Goal: Find specific page/section: Find specific page/section

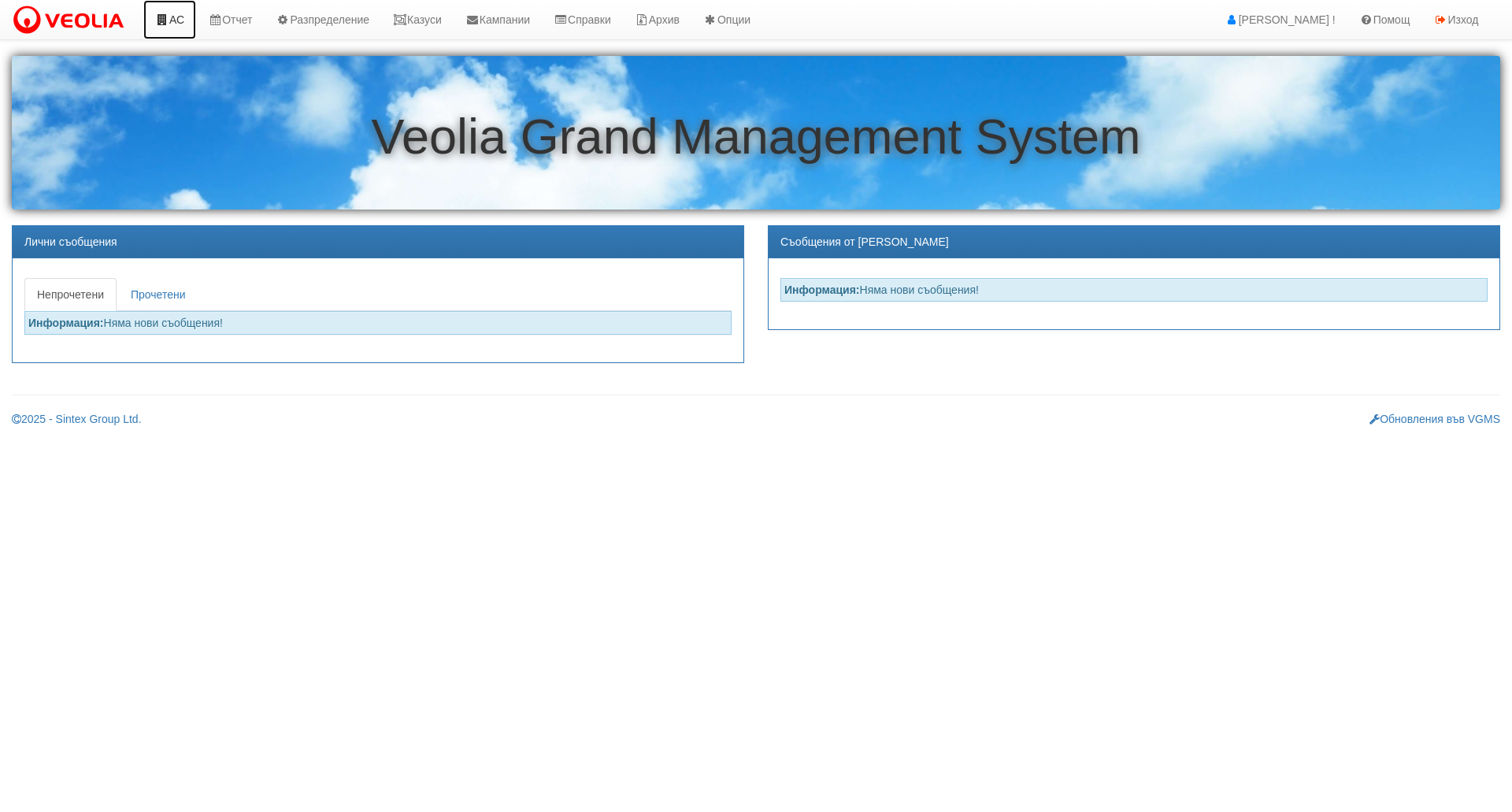
click at [173, 21] on link "АС" at bounding box center [169, 19] width 53 height 39
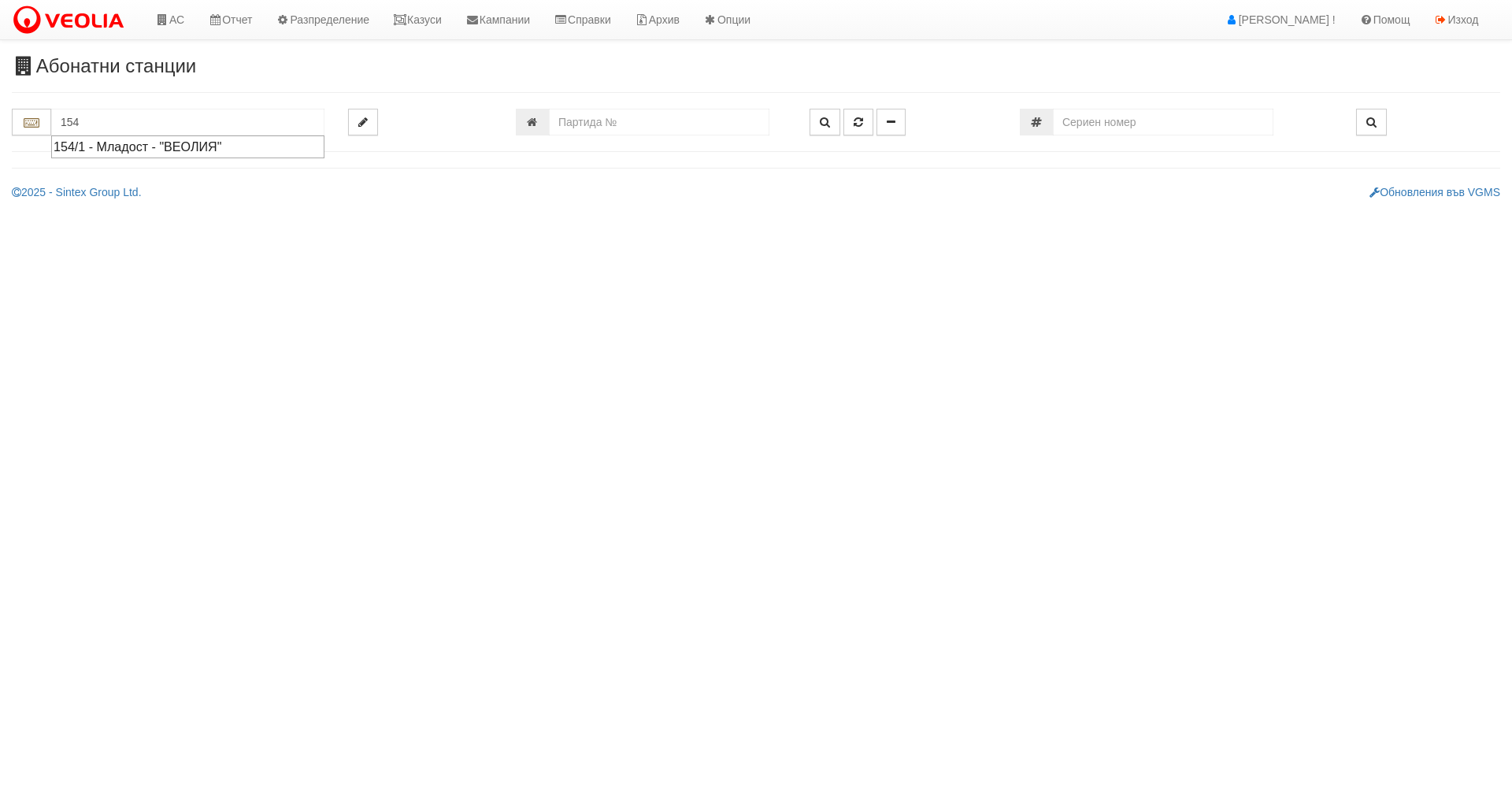
click at [172, 145] on div "154/1 - Младост - "ВЕОЛИЯ"" at bounding box center [187, 146] width 268 height 18
type input "154/1 - Младост - "ВЕОЛИЯ""
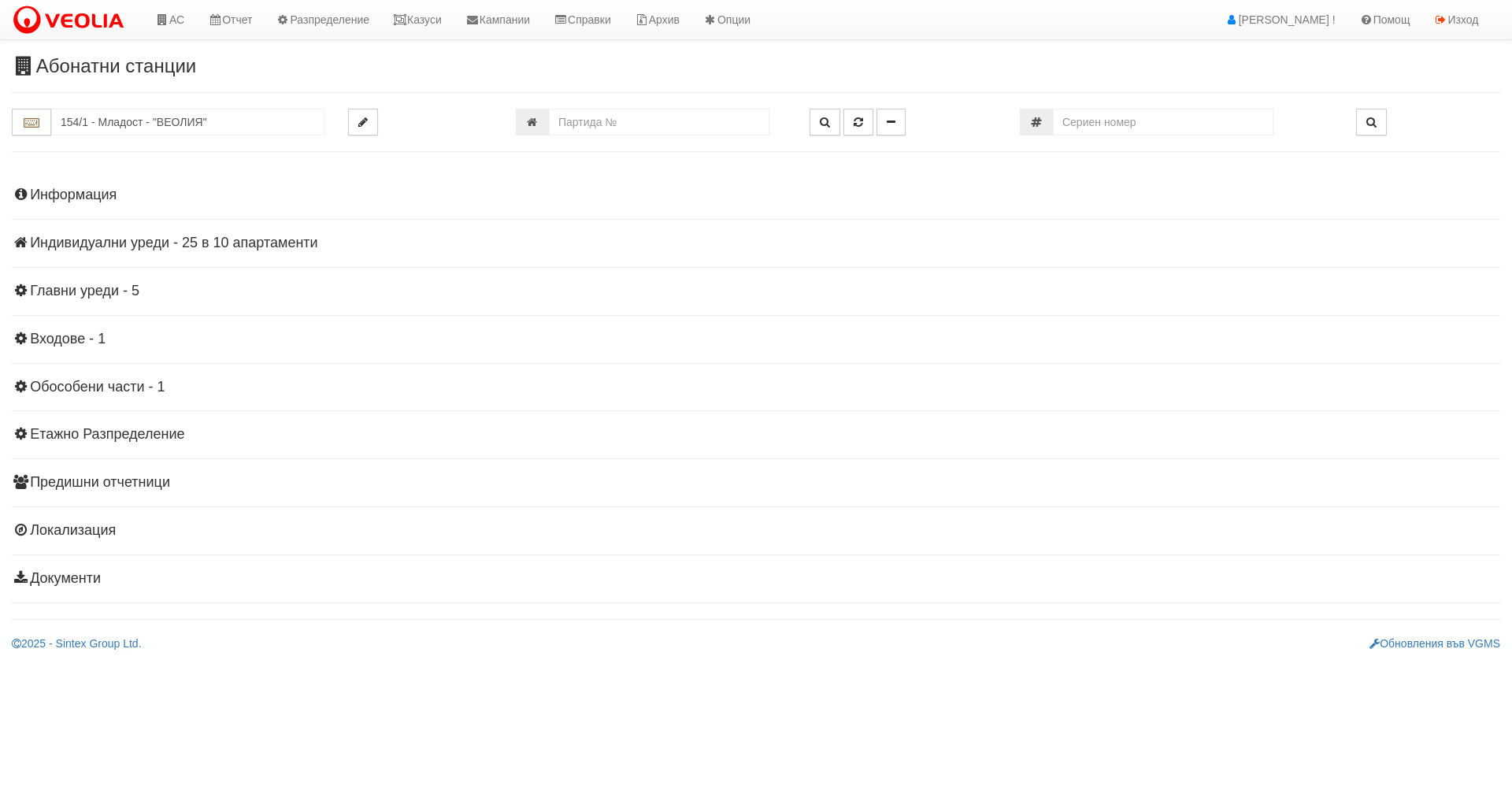
click at [77, 244] on h4 "Индивидуални уреди - 25 в 10 апартаменти" at bounding box center [756, 243] width 1488 height 15
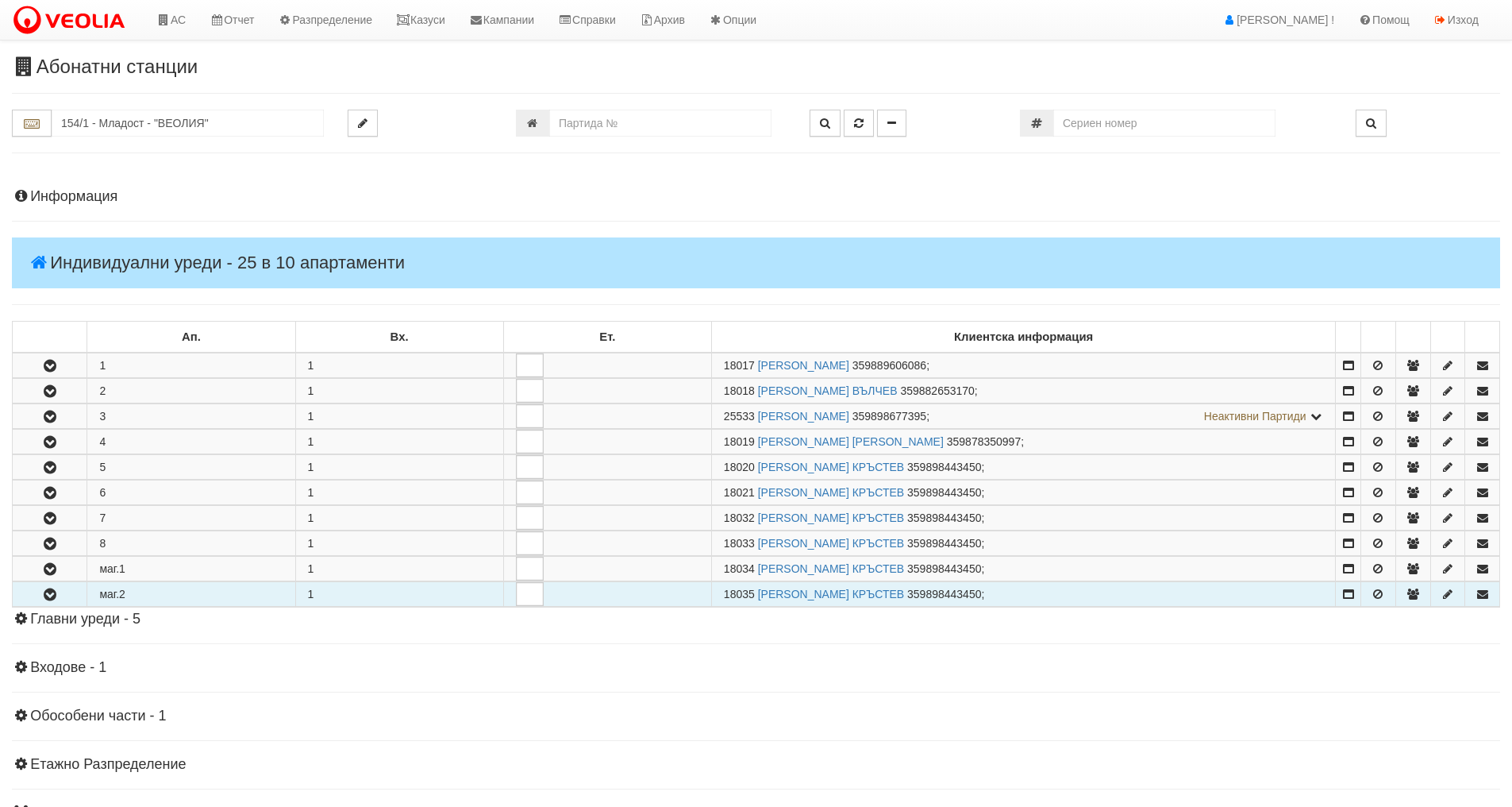
click at [44, 590] on icon "button" at bounding box center [50, 595] width 19 height 12
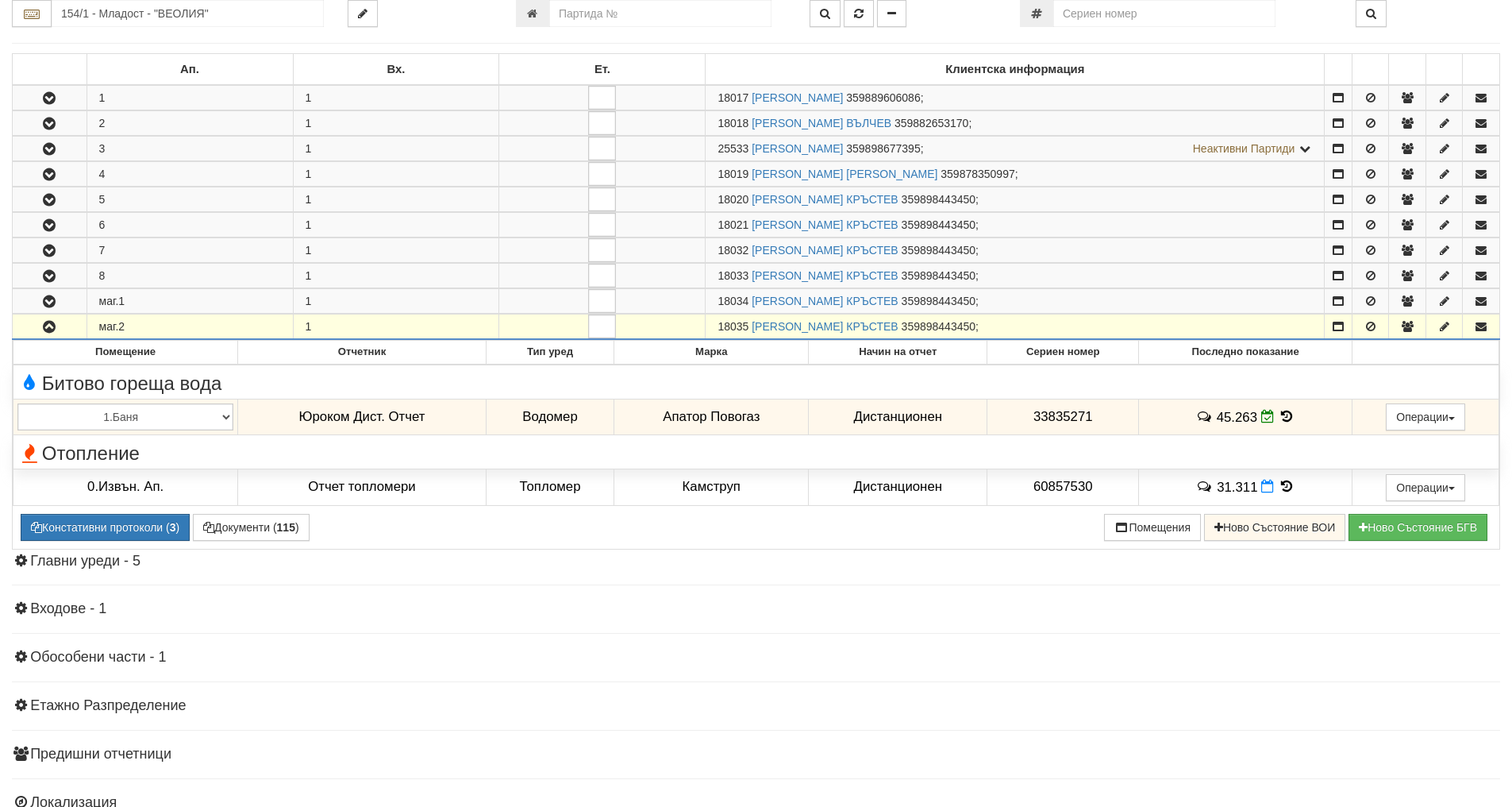
scroll to position [318, 0]
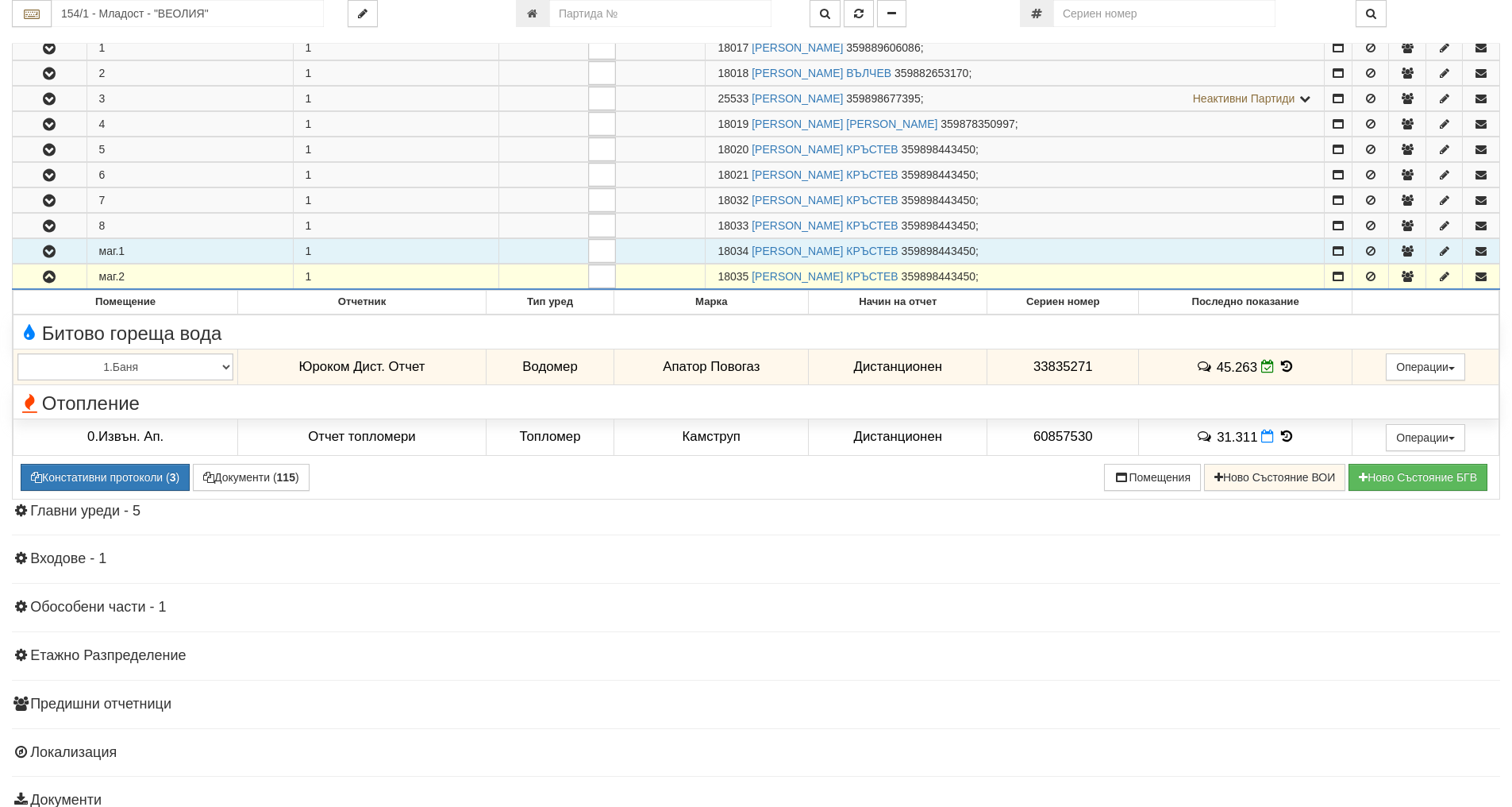
click at [51, 249] on icon "button" at bounding box center [49, 252] width 19 height 12
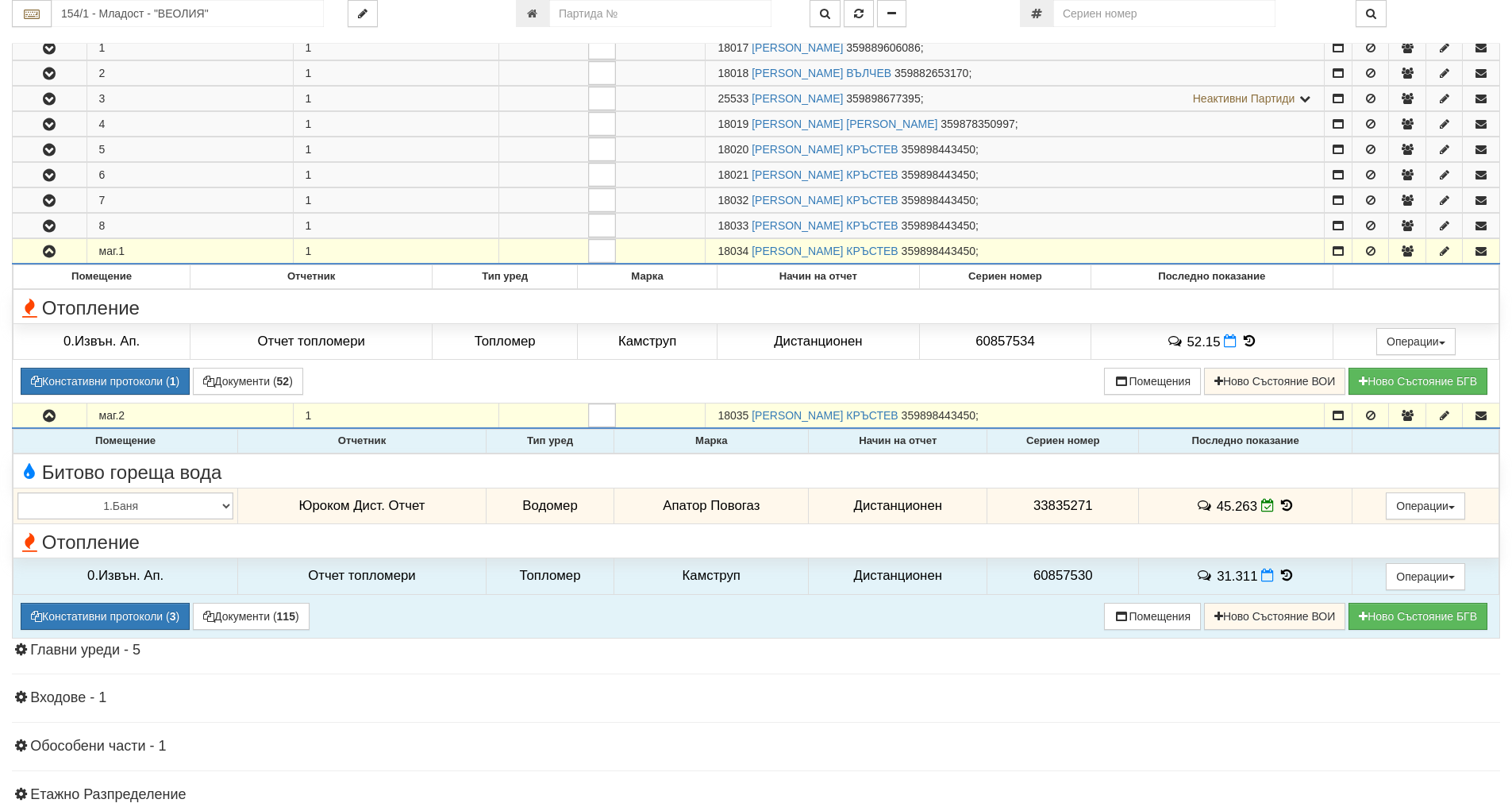
click at [1287, 503] on icon at bounding box center [1287, 506] width 17 height 13
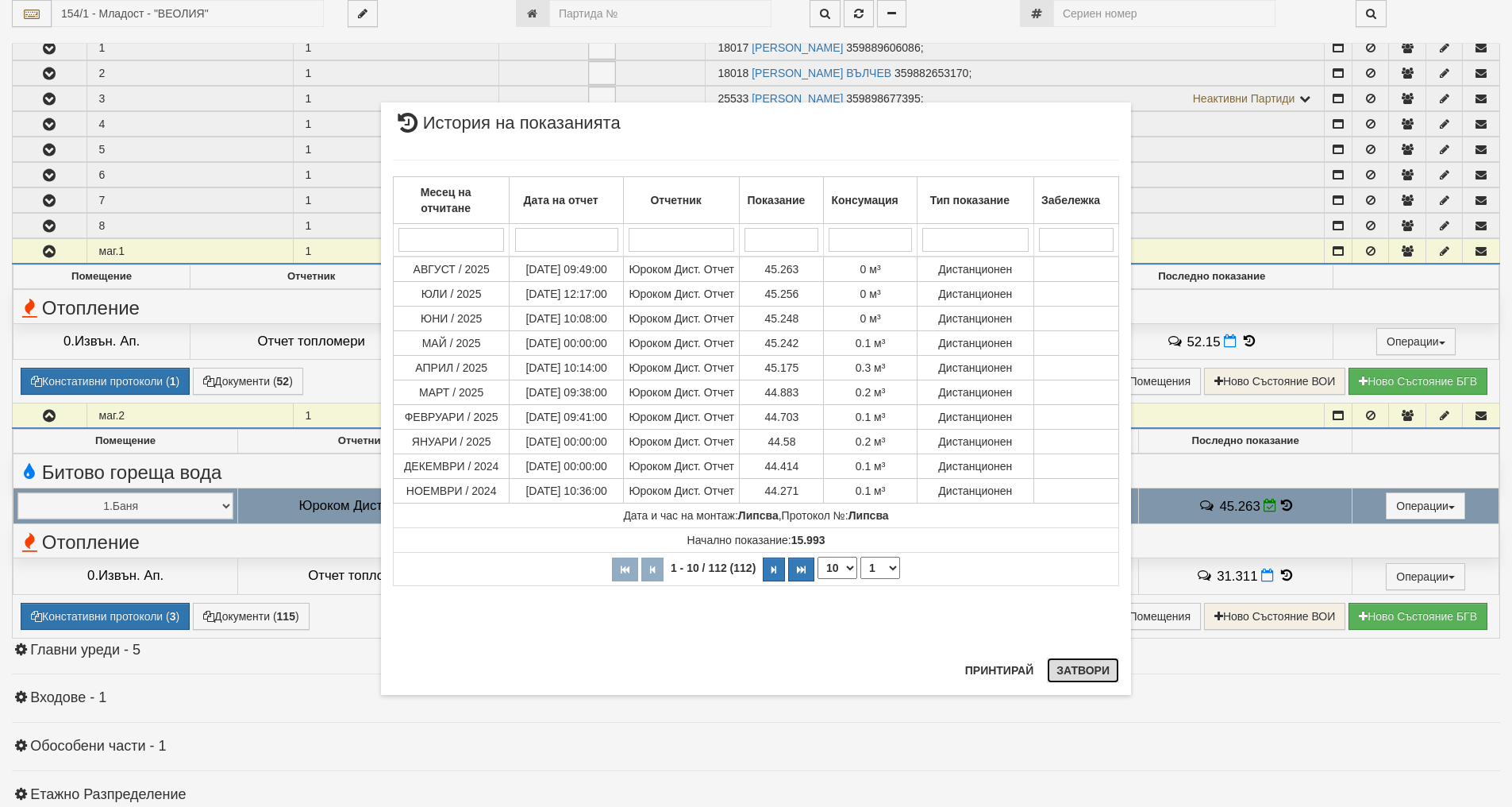
click at [1089, 669] on button "Затвори" at bounding box center [1082, 670] width 72 height 25
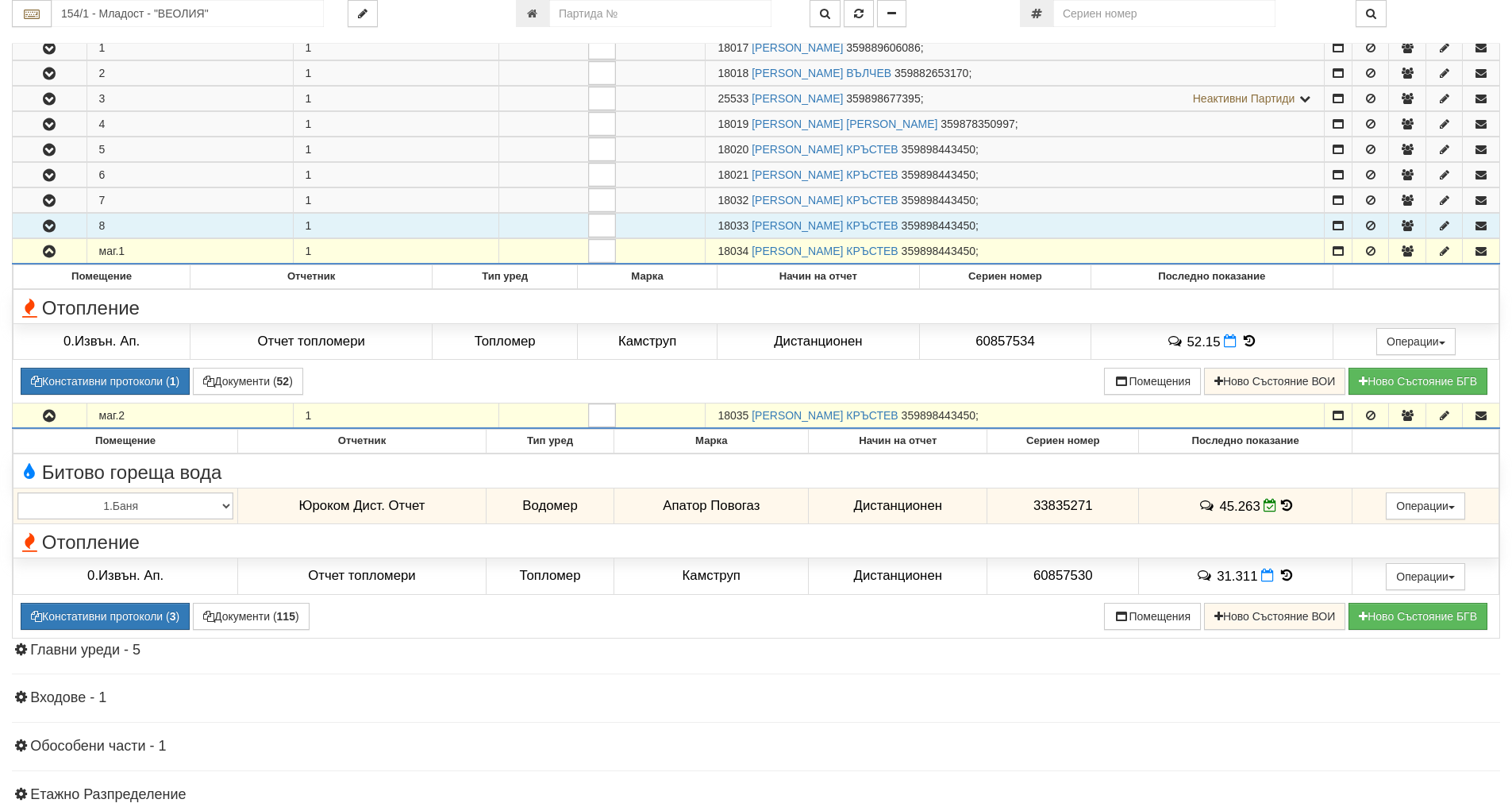
click at [46, 221] on icon "button" at bounding box center [49, 226] width 19 height 12
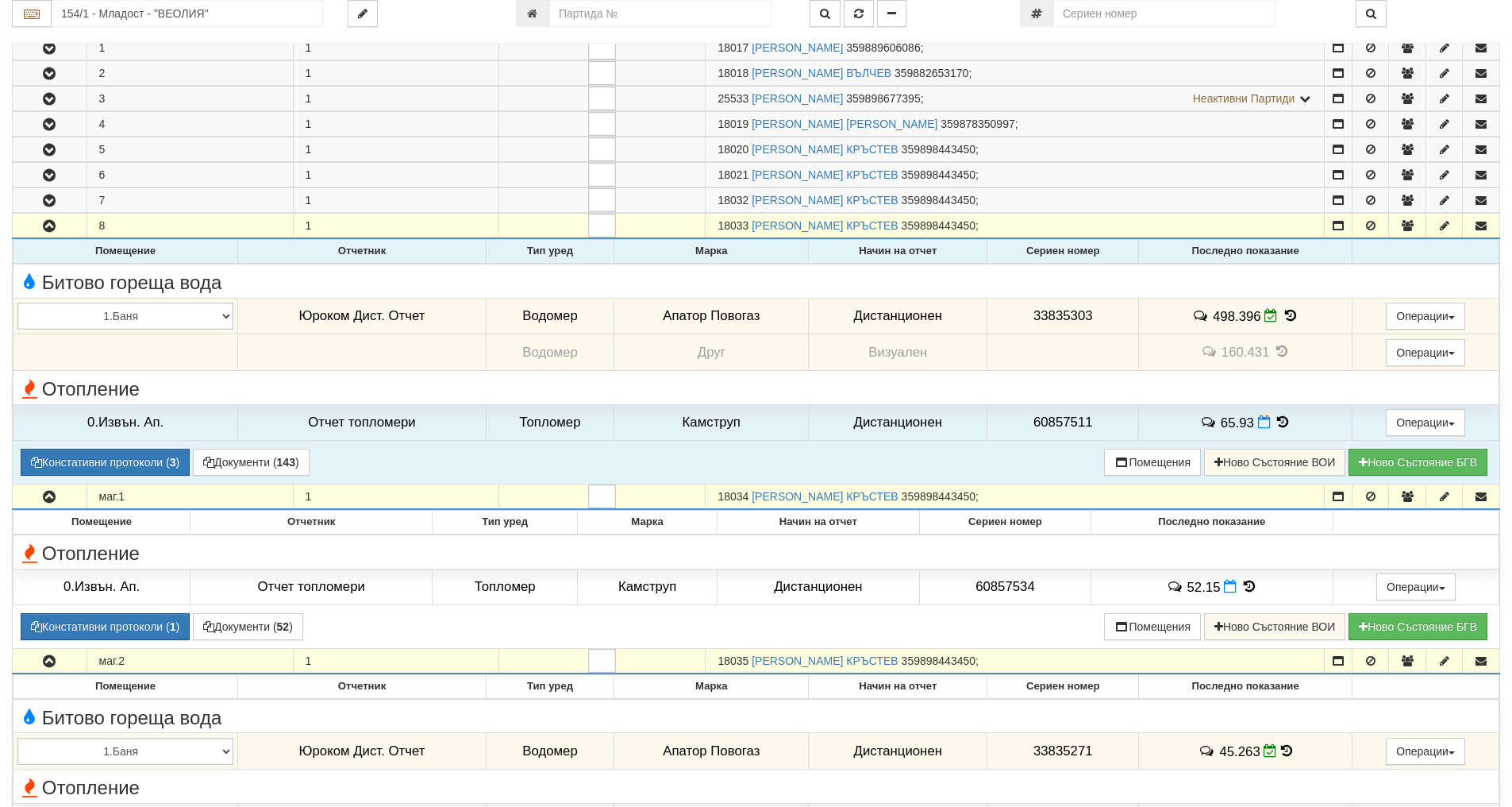
click at [1287, 311] on icon at bounding box center [1290, 316] width 17 height 13
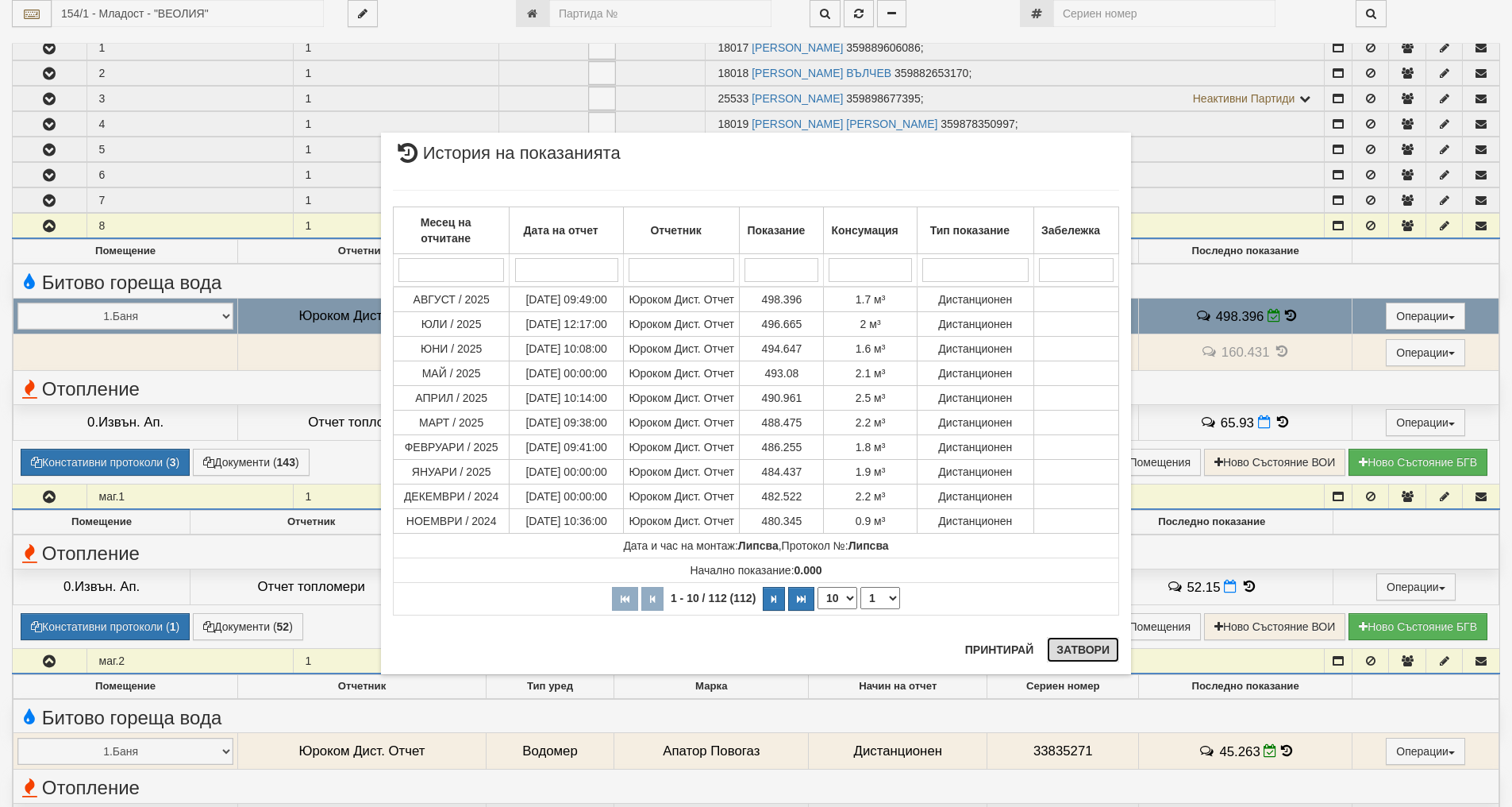
click at [1092, 649] on button "Затвори" at bounding box center [1082, 649] width 72 height 25
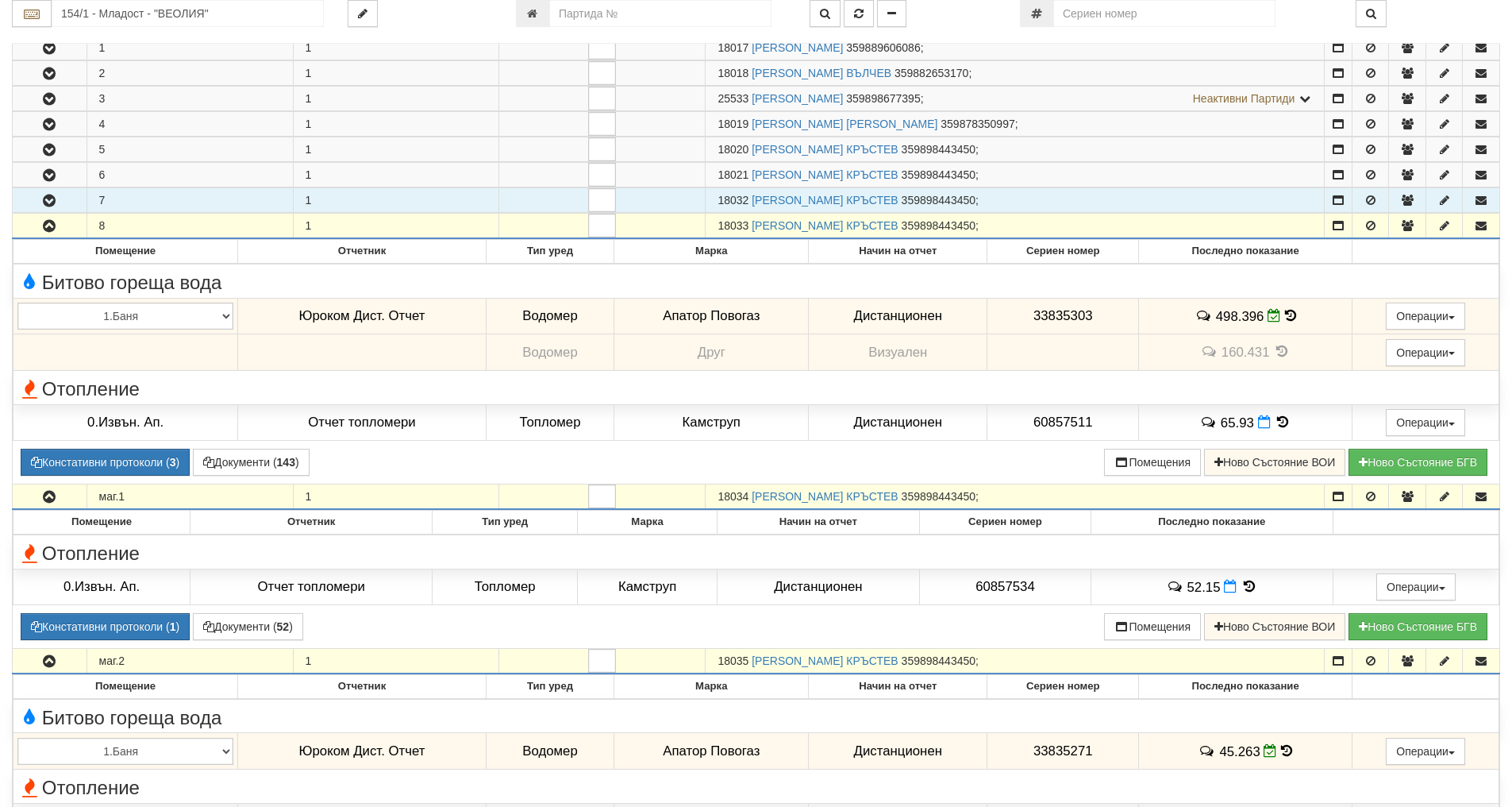
click at [48, 201] on icon "button" at bounding box center [49, 201] width 19 height 12
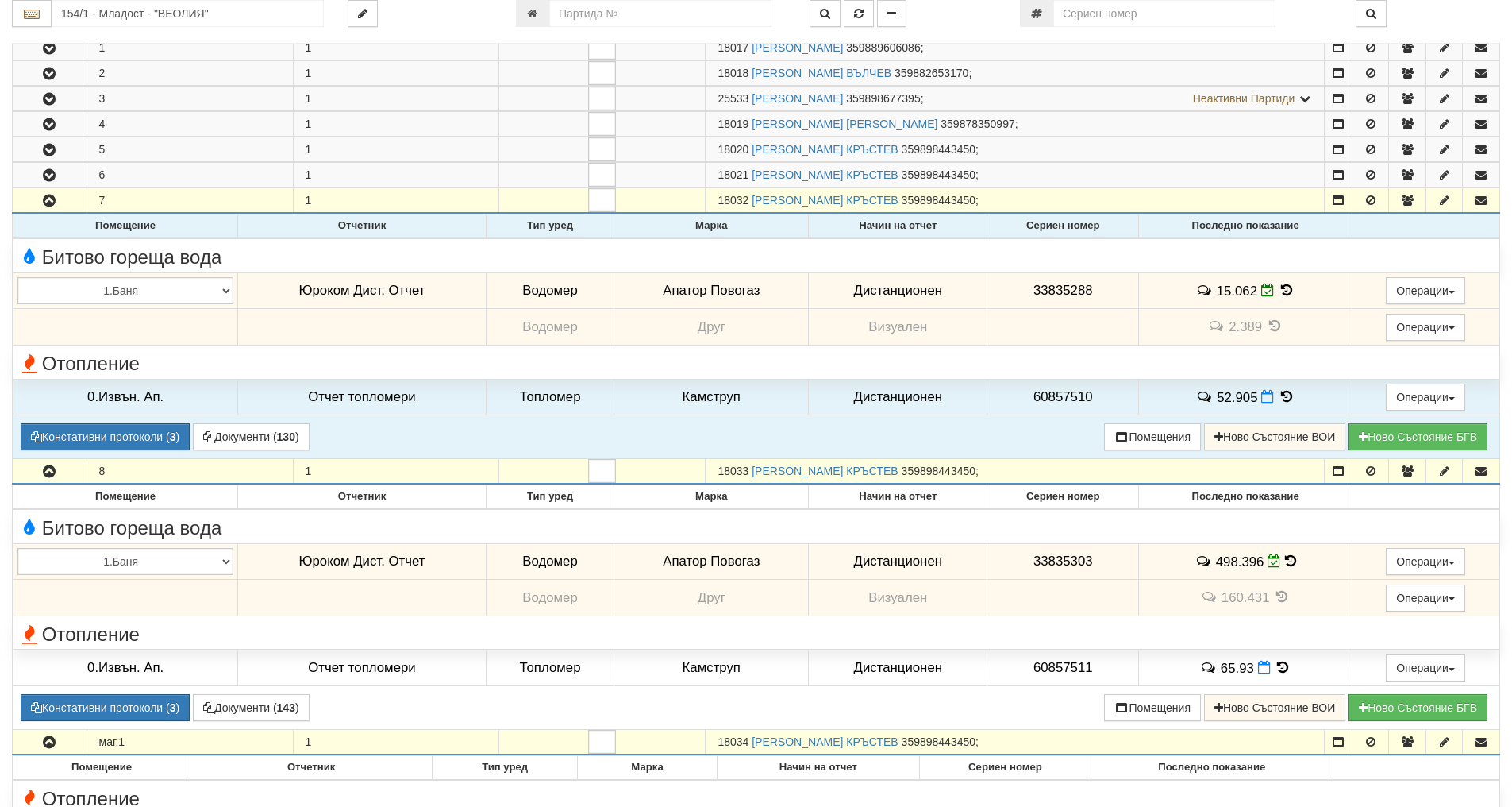
click at [1279, 286] on icon at bounding box center [1287, 290] width 17 height 13
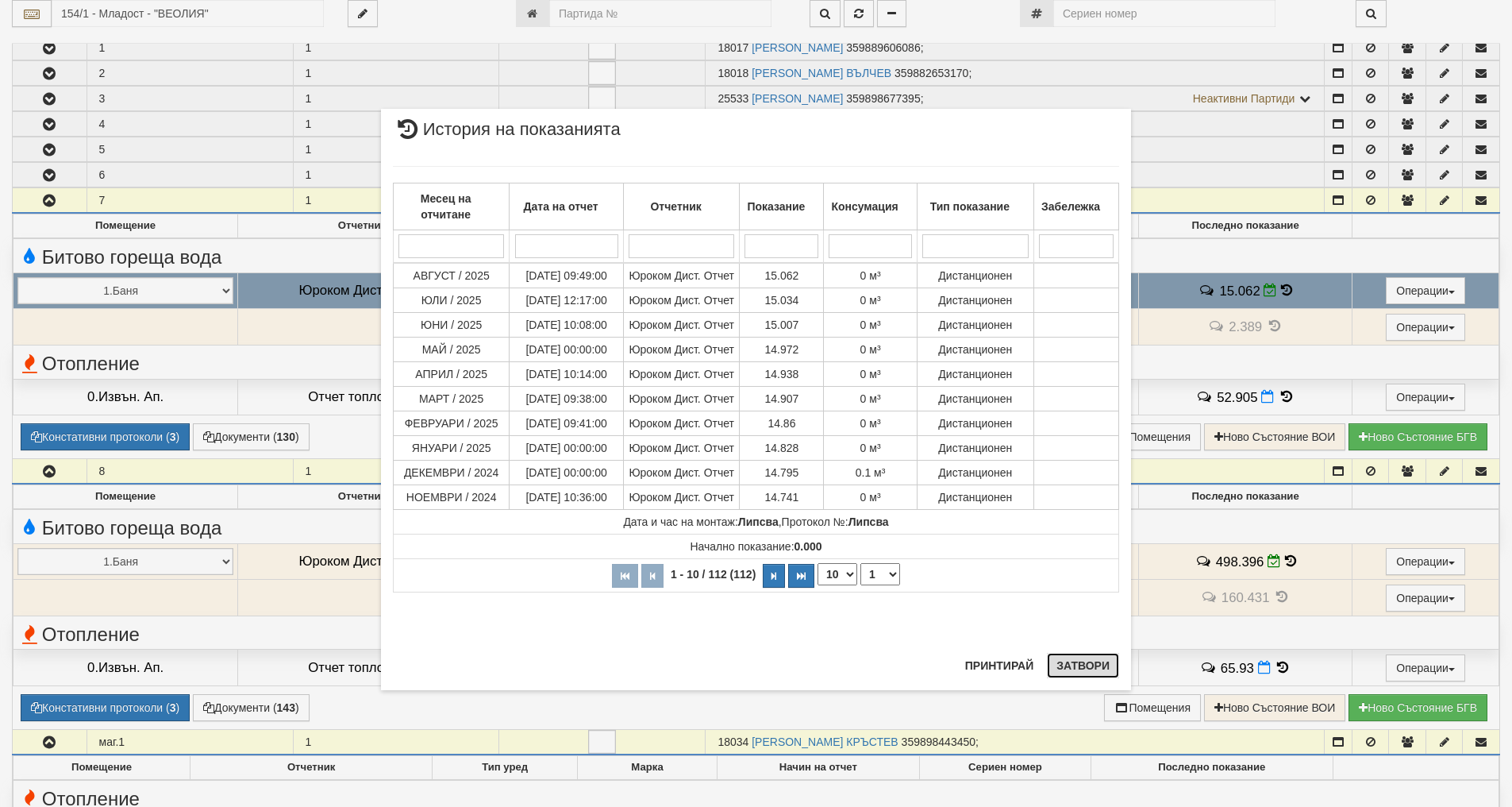
click at [1100, 663] on button "Затвори" at bounding box center [1082, 665] width 72 height 25
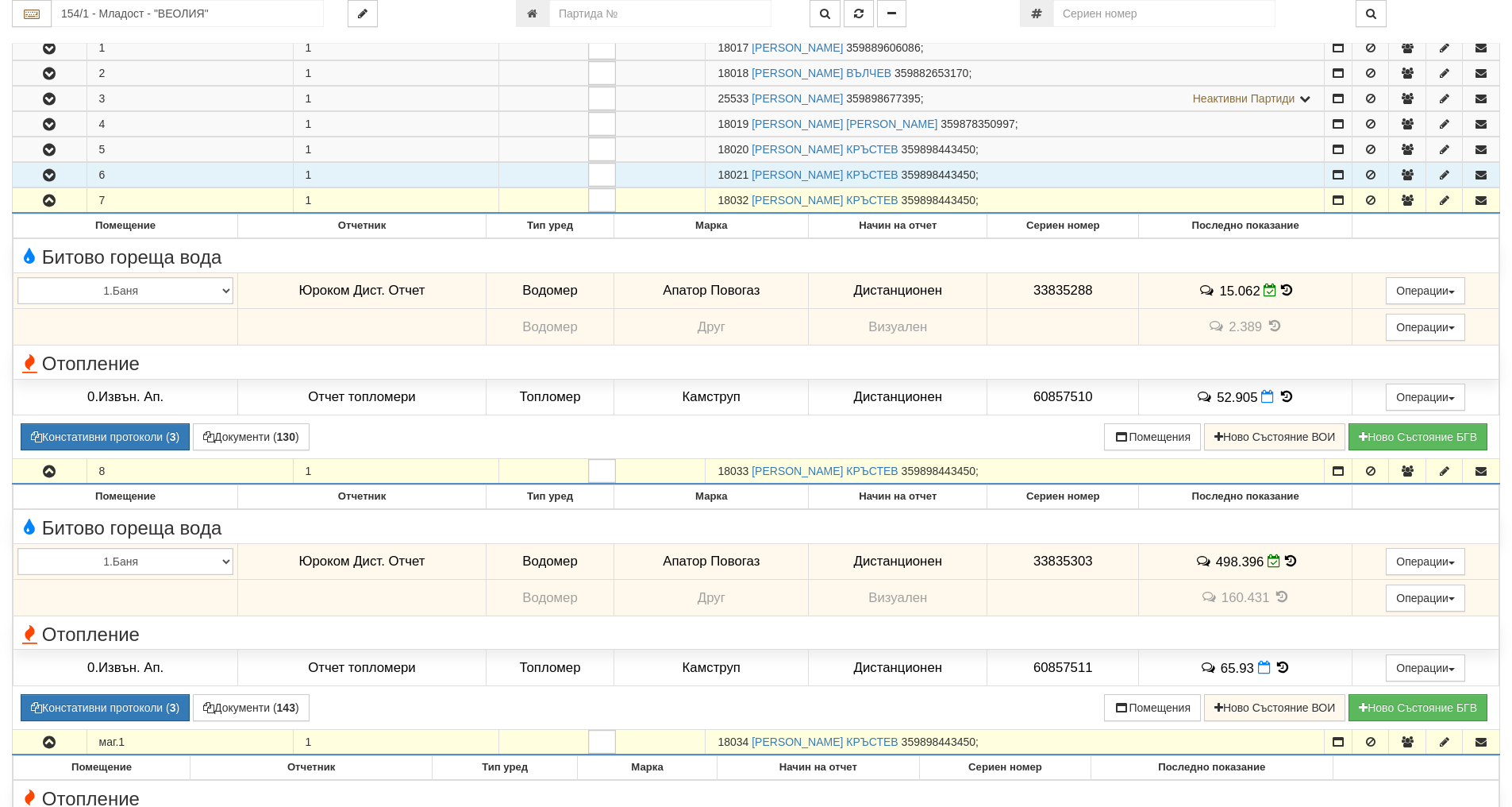
click at [54, 171] on icon "button" at bounding box center [49, 175] width 19 height 12
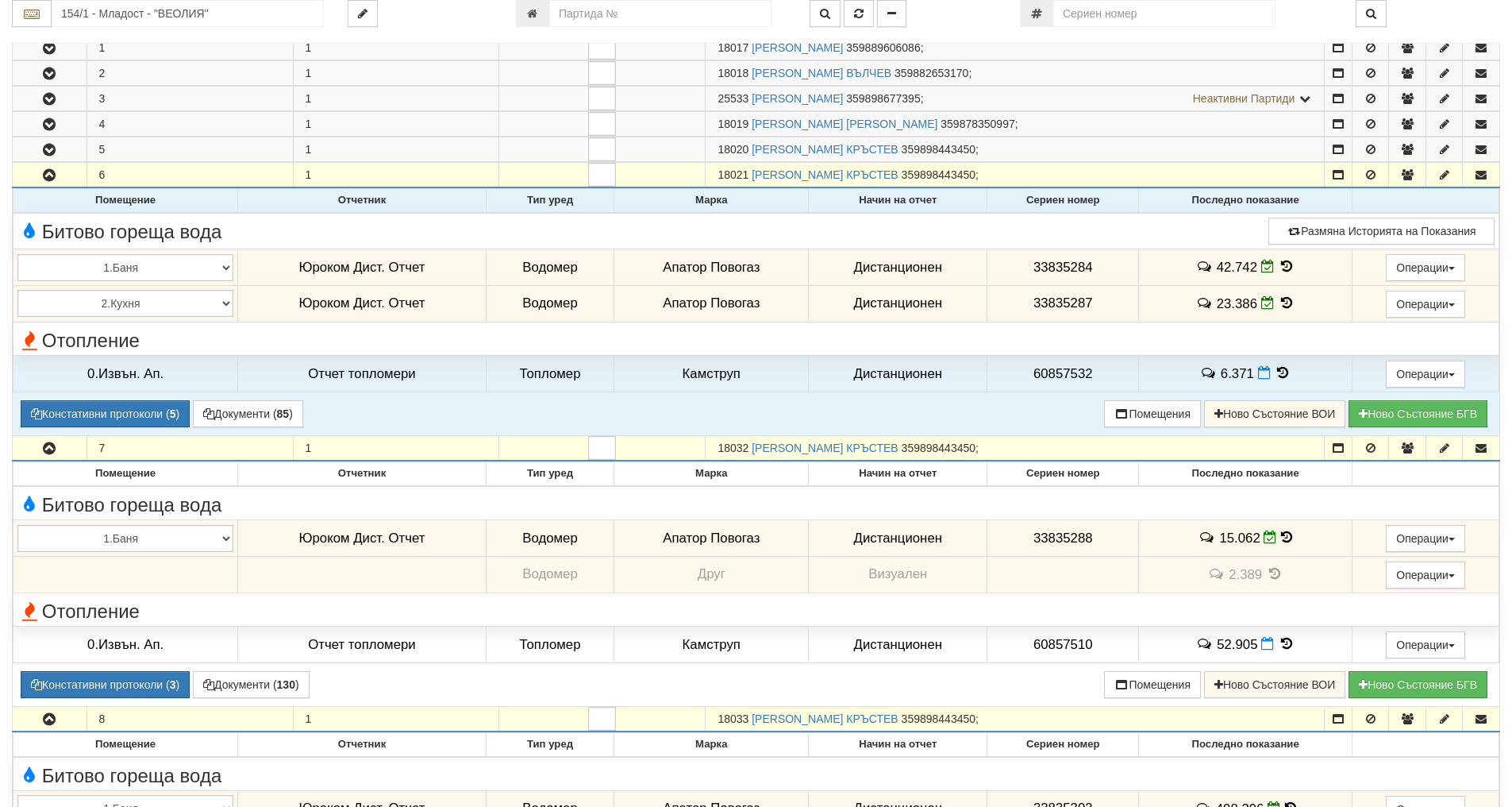
click at [1283, 270] on icon at bounding box center [1287, 267] width 17 height 13
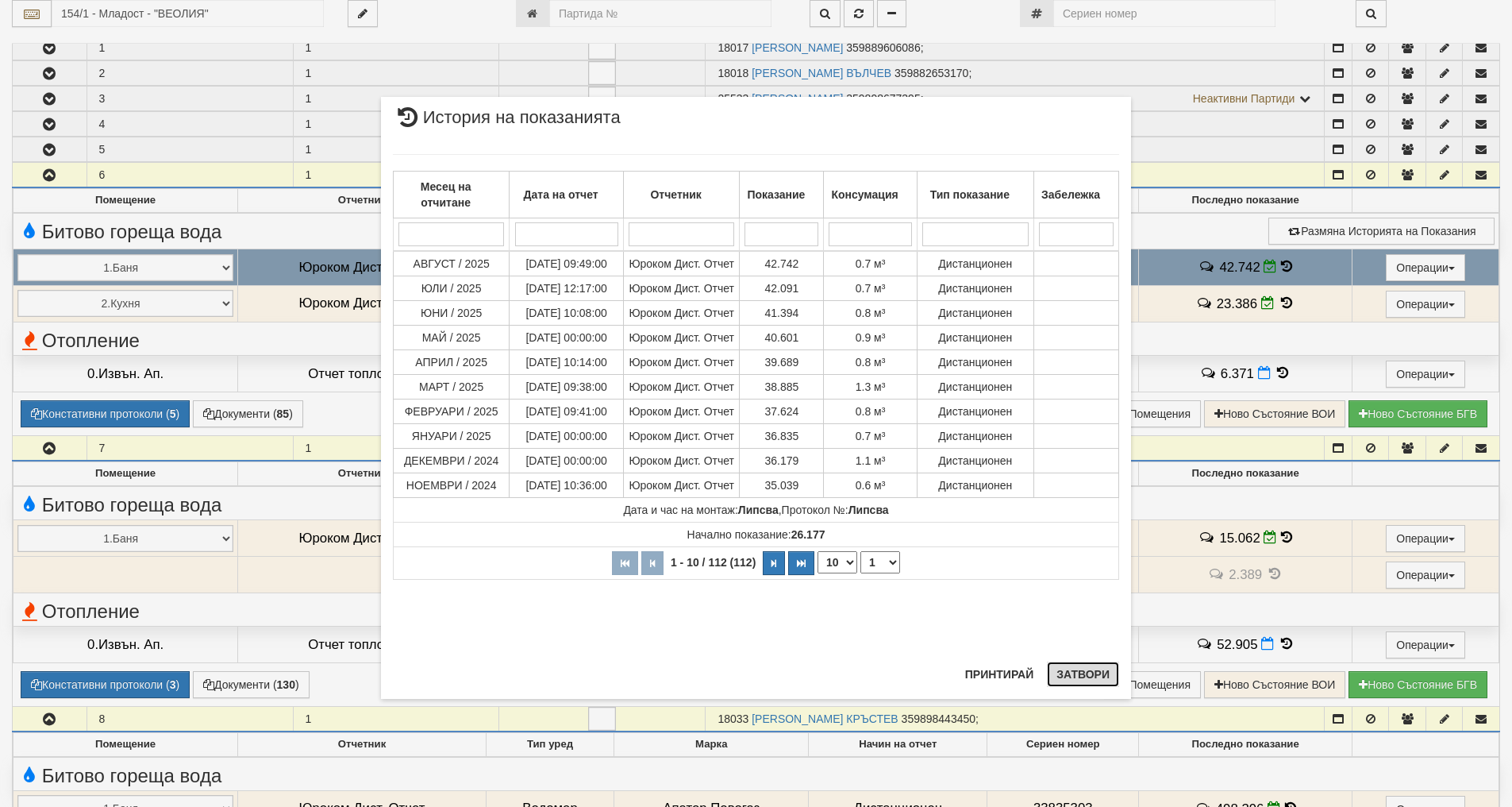
click at [1101, 684] on button "Затвори" at bounding box center [1082, 674] width 72 height 25
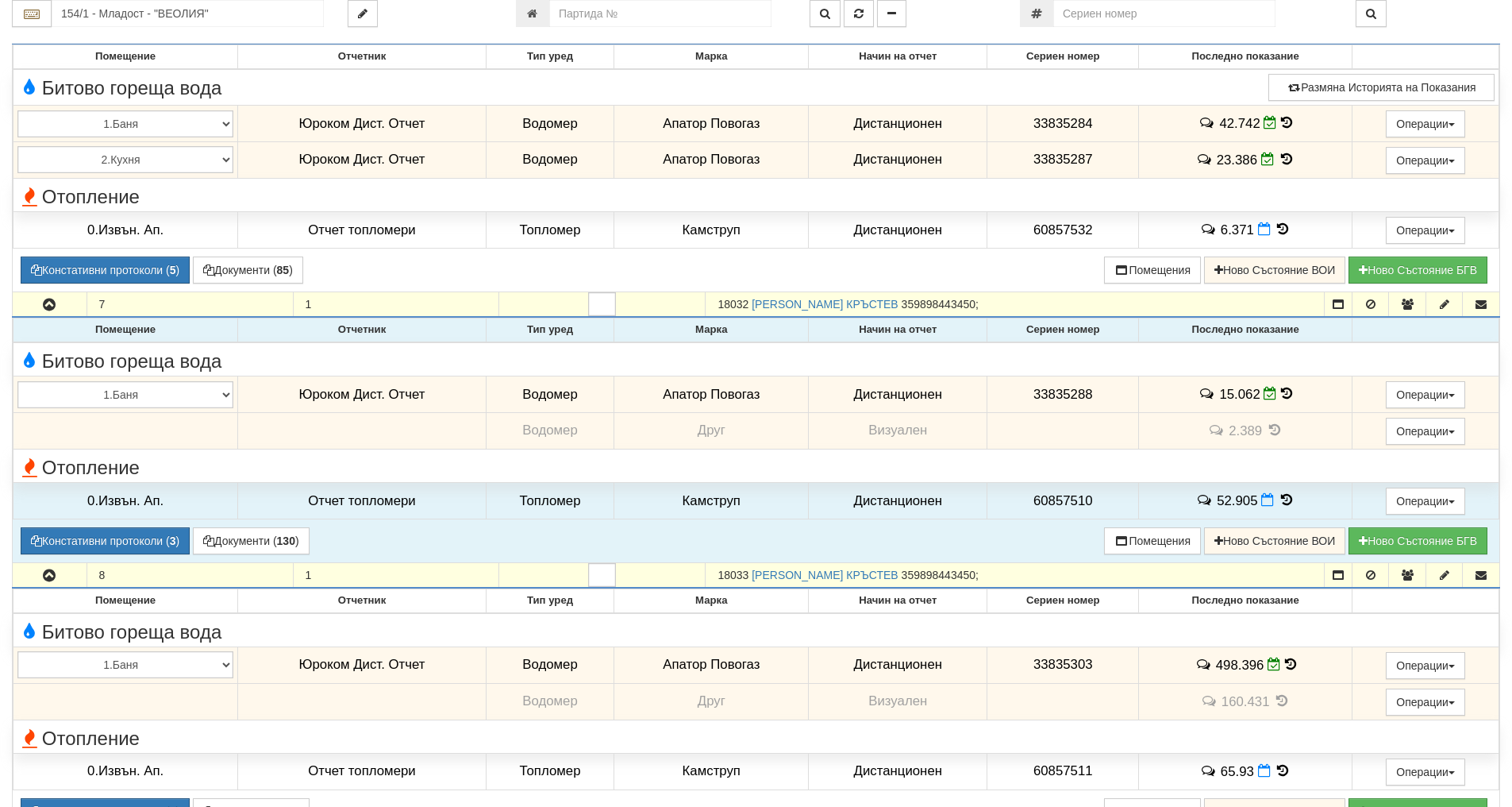
scroll to position [556, 0]
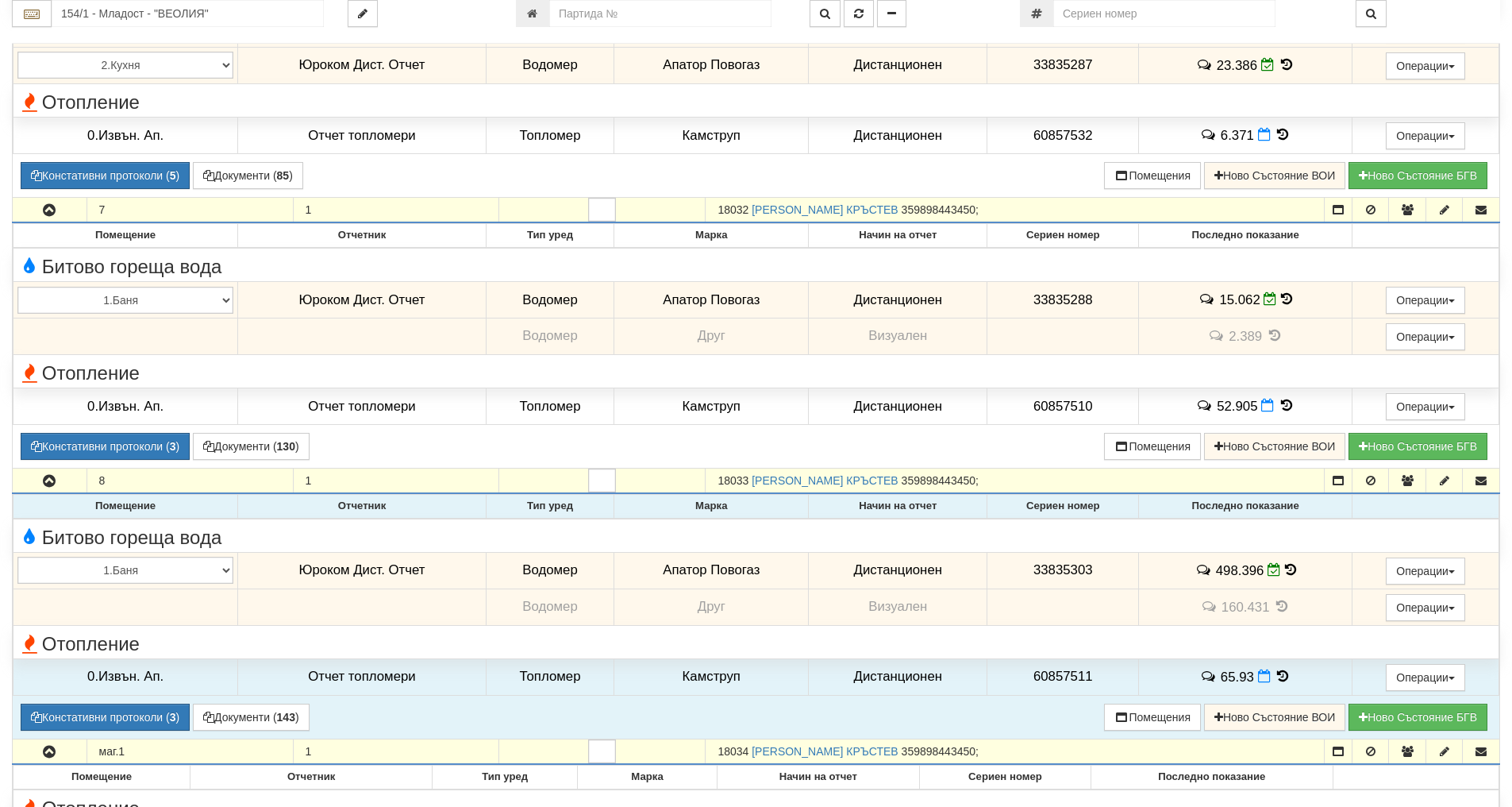
click at [1289, 568] on icon at bounding box center [1291, 569] width 12 height 13
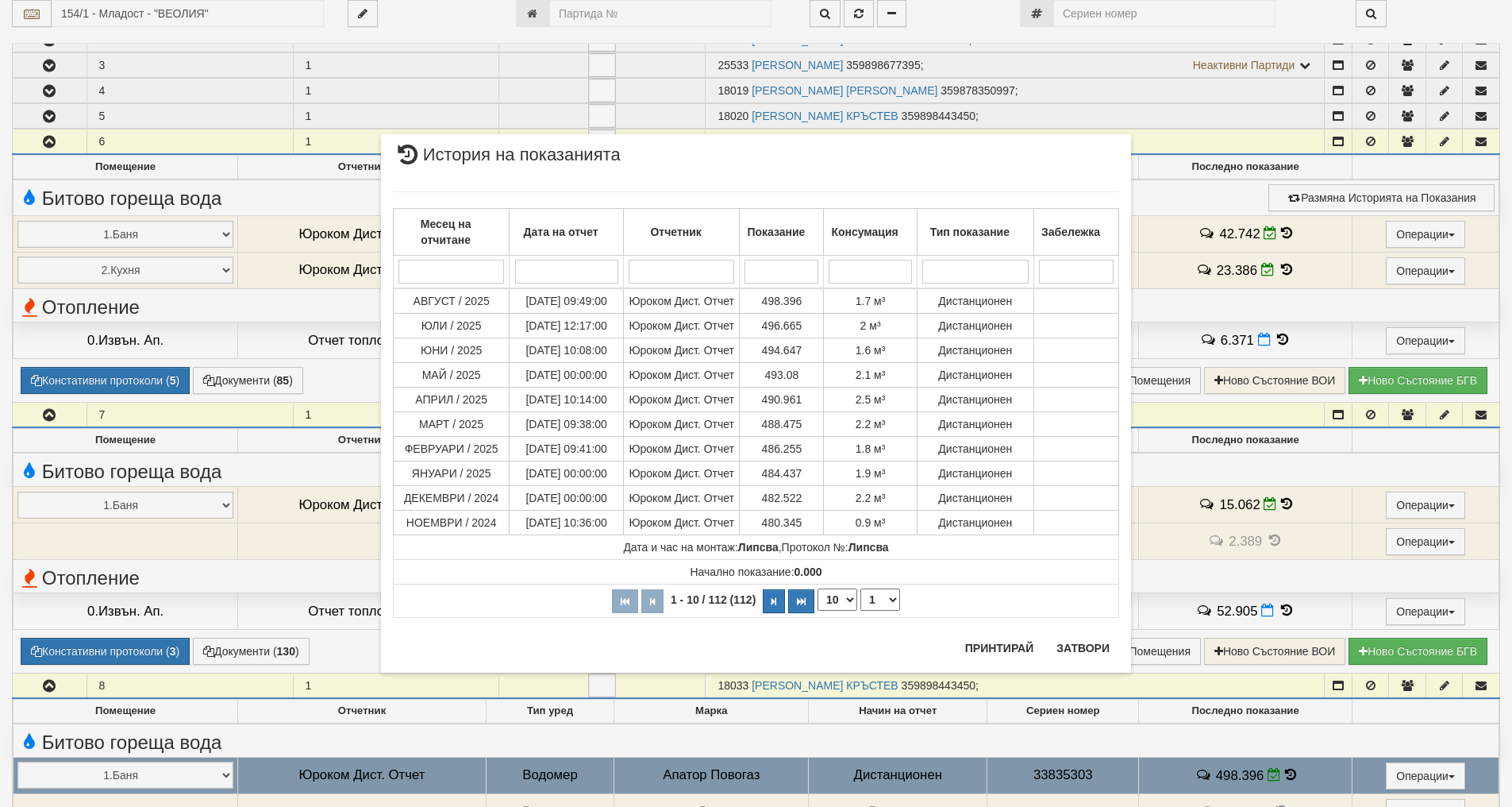
scroll to position [318, 0]
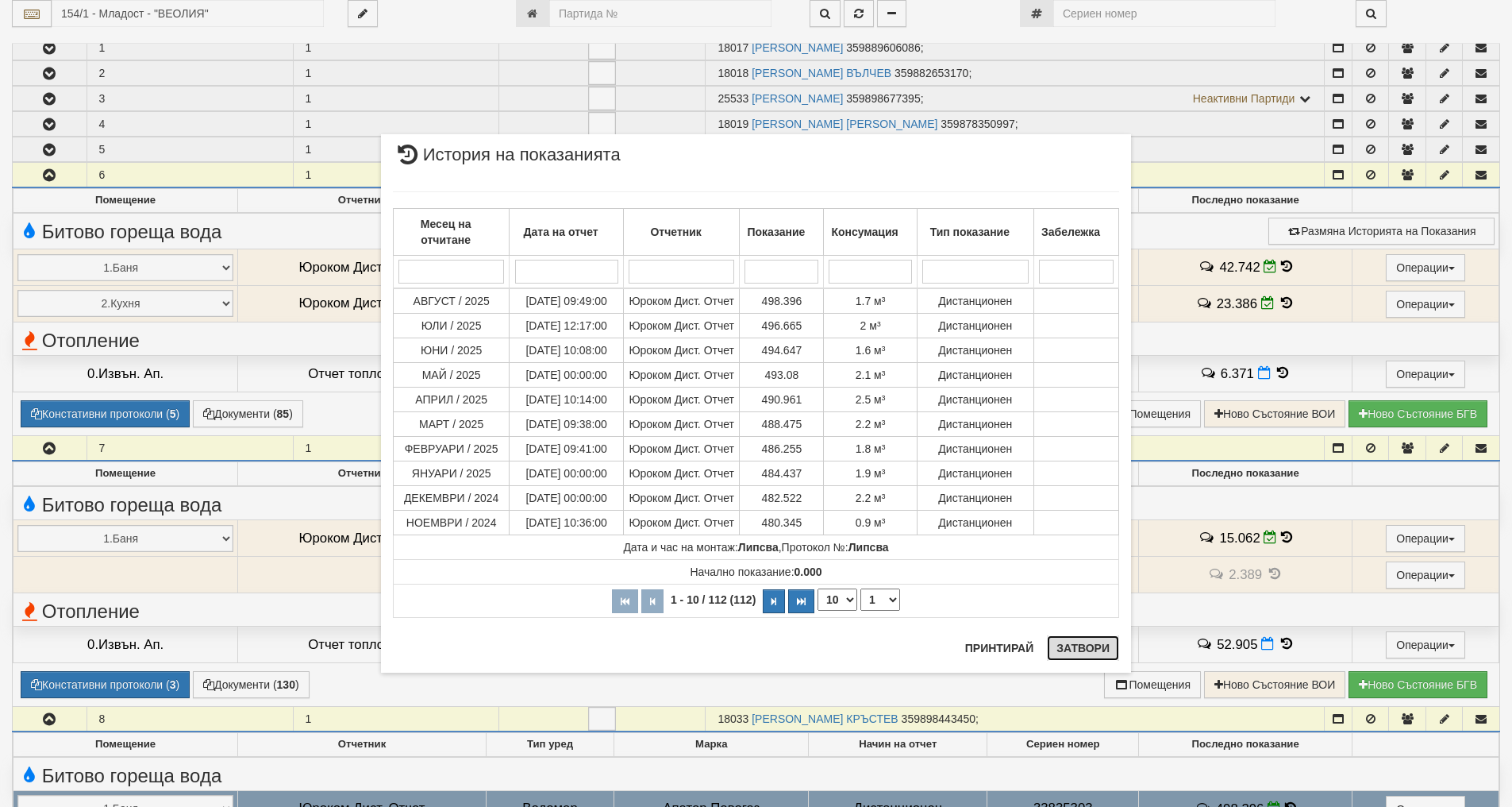
click at [1077, 654] on button "Затвори" at bounding box center [1082, 648] width 72 height 25
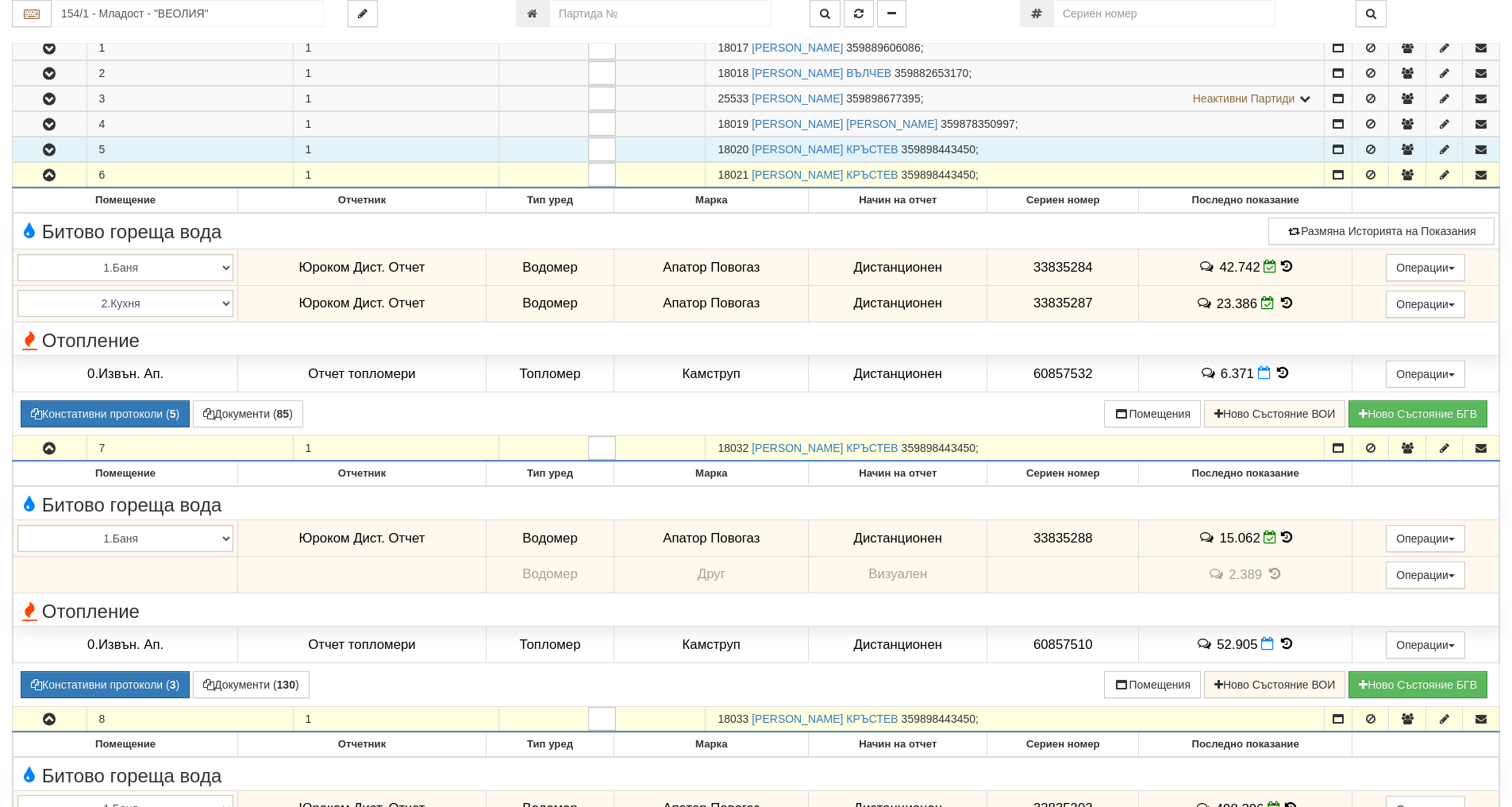
click at [50, 148] on icon "button" at bounding box center [49, 150] width 19 height 12
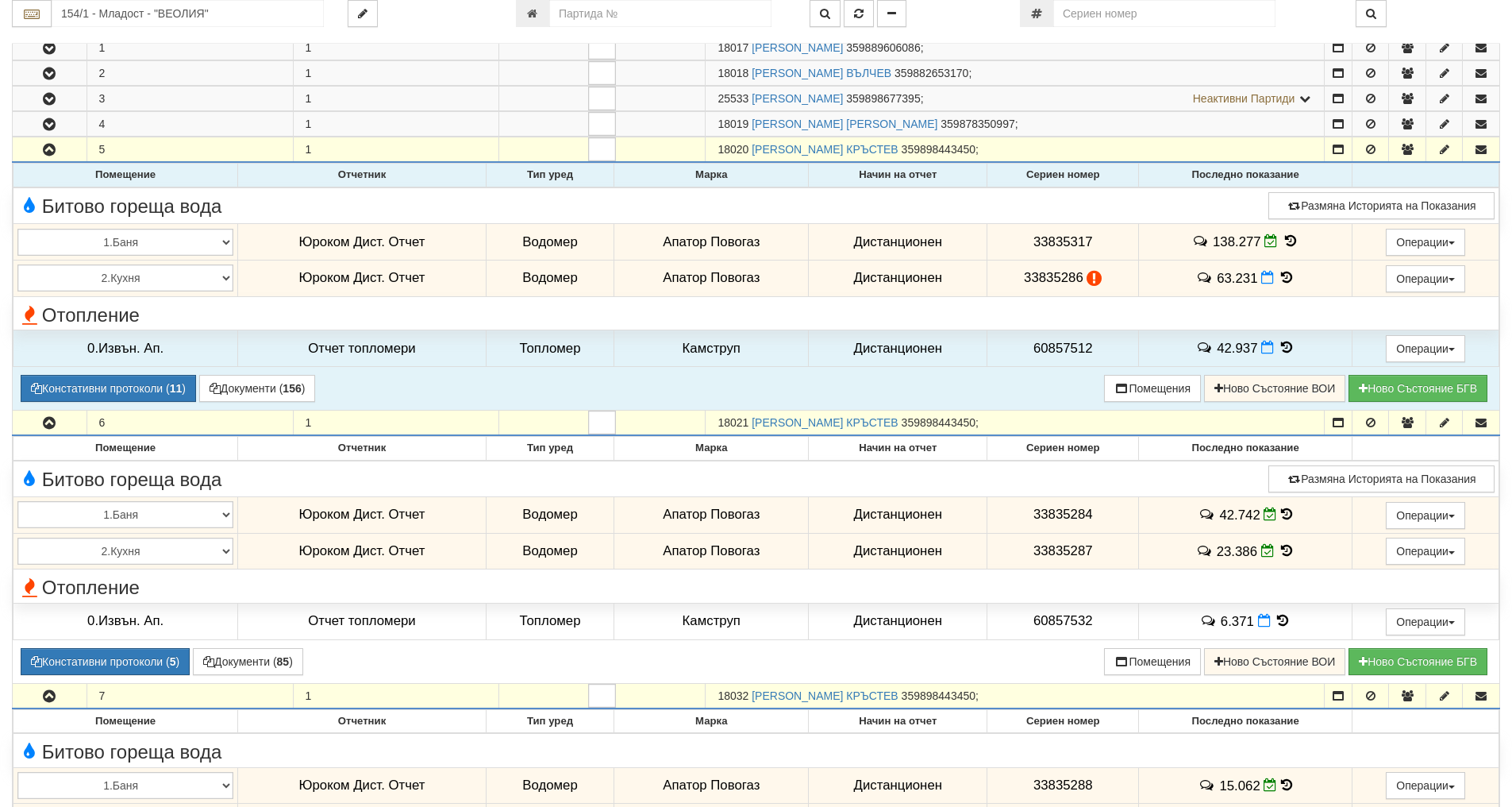
click at [1290, 245] on icon at bounding box center [1290, 241] width 17 height 13
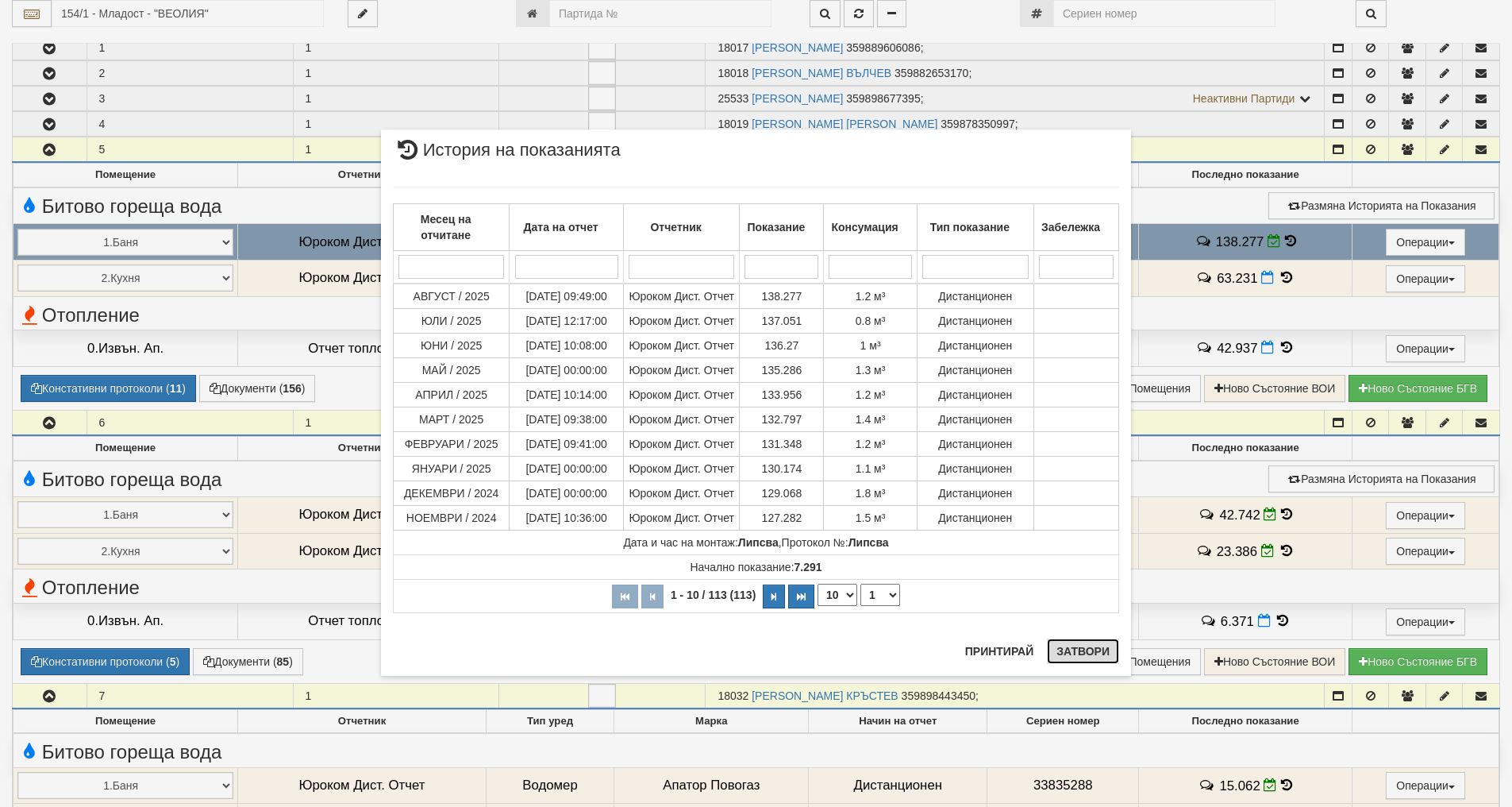
click at [1096, 658] on button "Затвори" at bounding box center [1082, 651] width 72 height 25
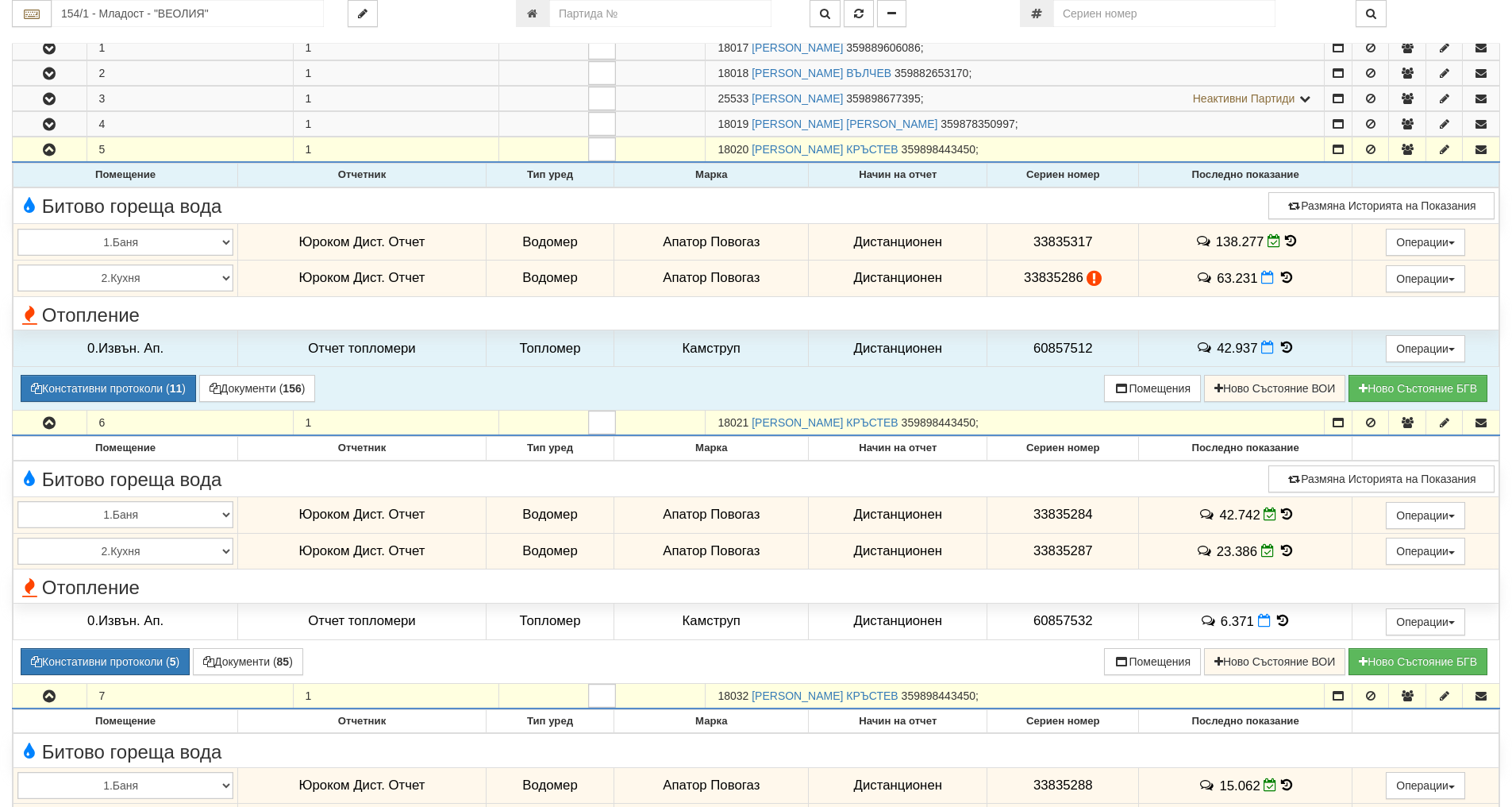
click at [1286, 277] on icon at bounding box center [1287, 277] width 17 height 13
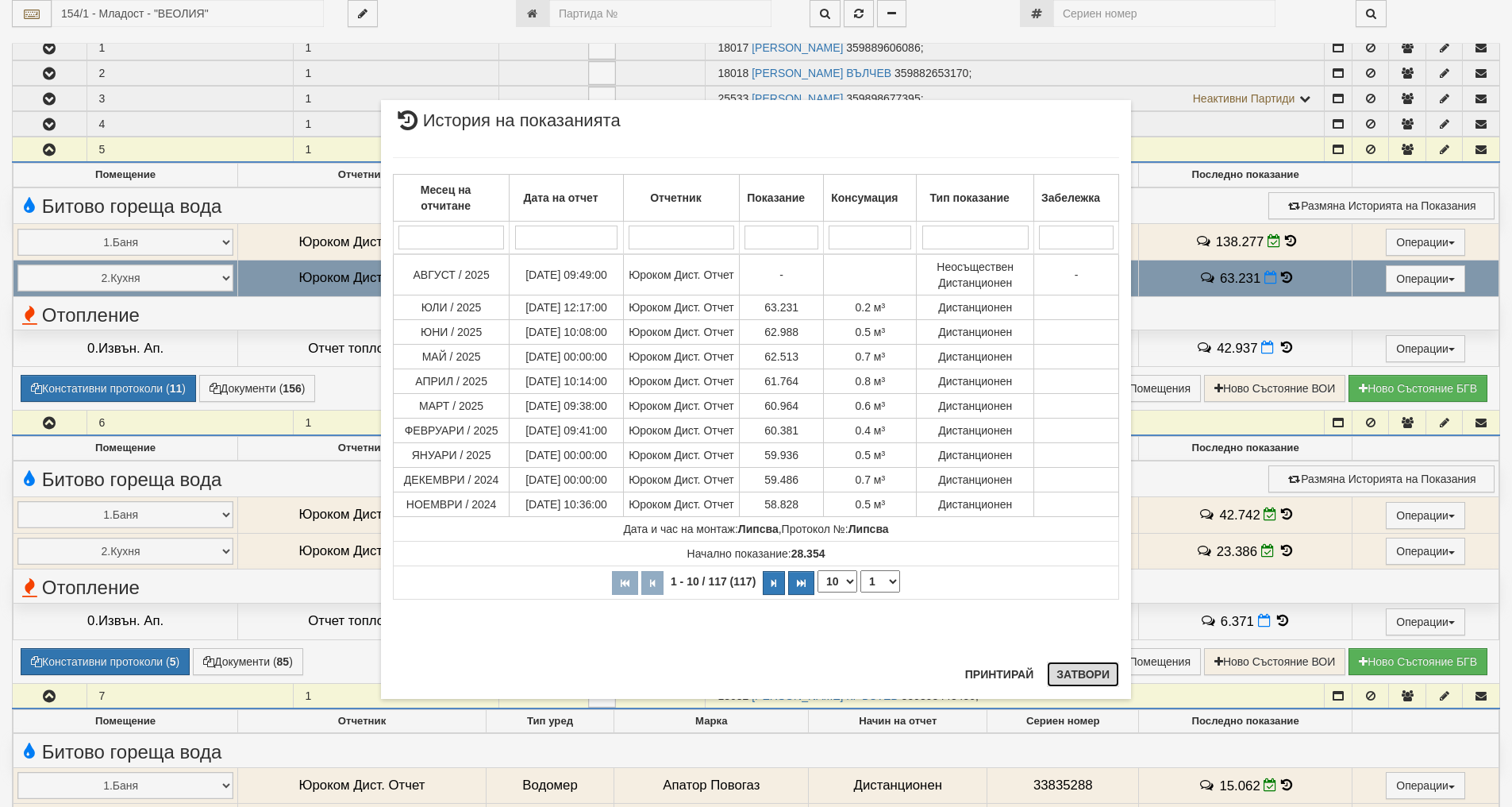
click at [1086, 664] on button "Затвори" at bounding box center [1082, 674] width 72 height 25
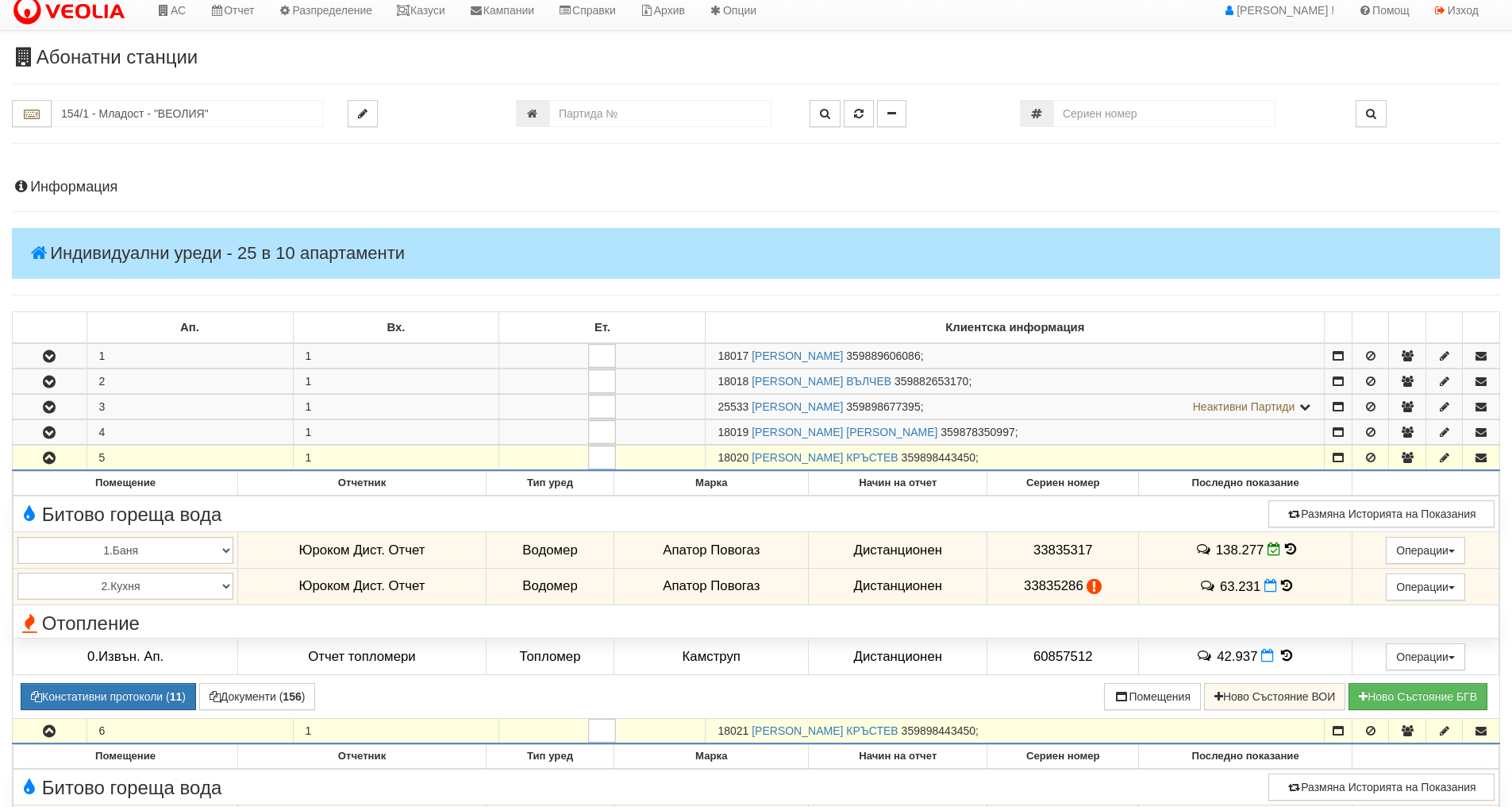
scroll to position [0, 0]
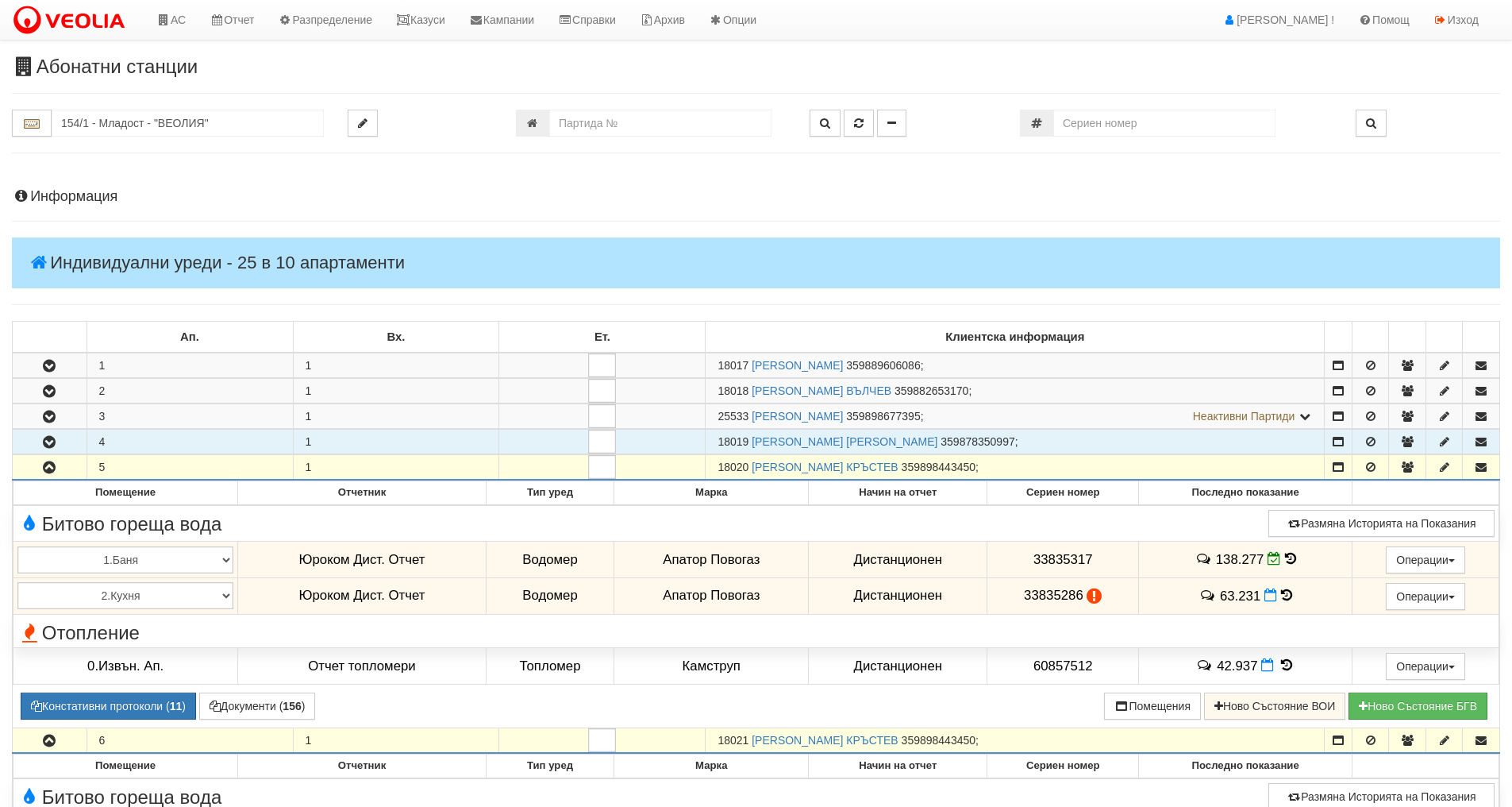
click at [47, 436] on icon "button" at bounding box center [49, 442] width 19 height 12
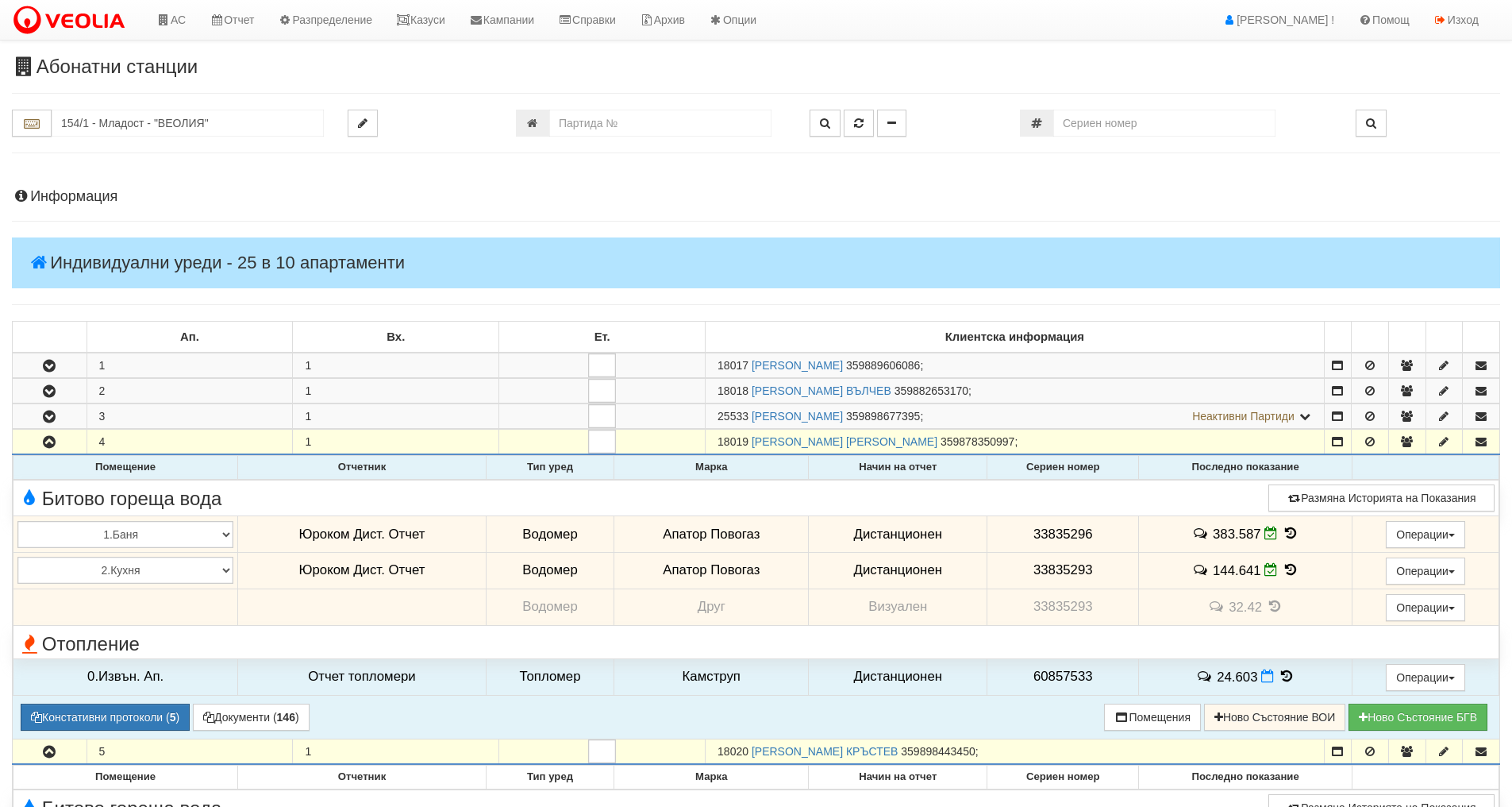
click at [1289, 569] on icon at bounding box center [1290, 569] width 17 height 13
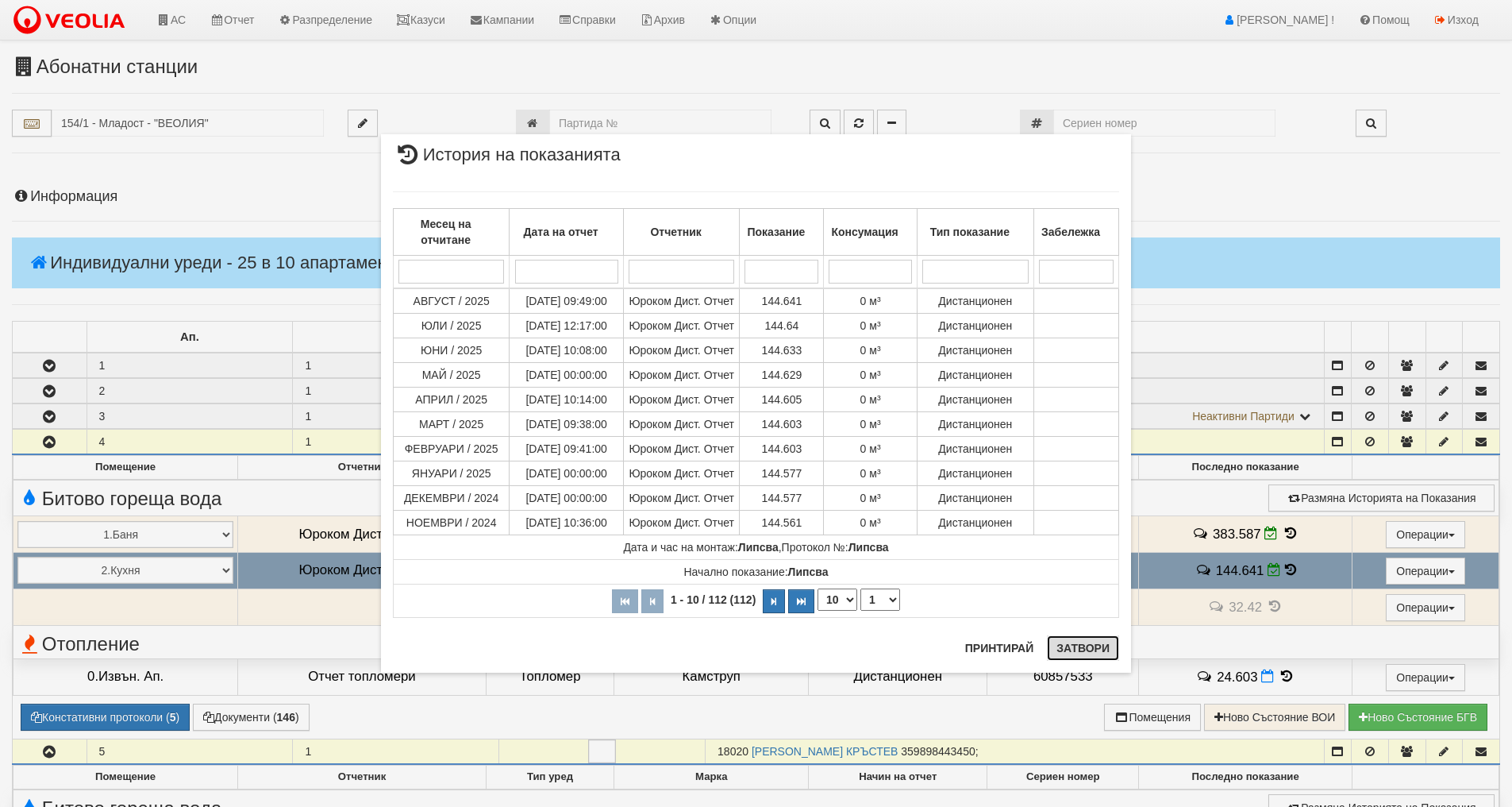
click at [1084, 645] on button "Затвори" at bounding box center [1082, 648] width 72 height 25
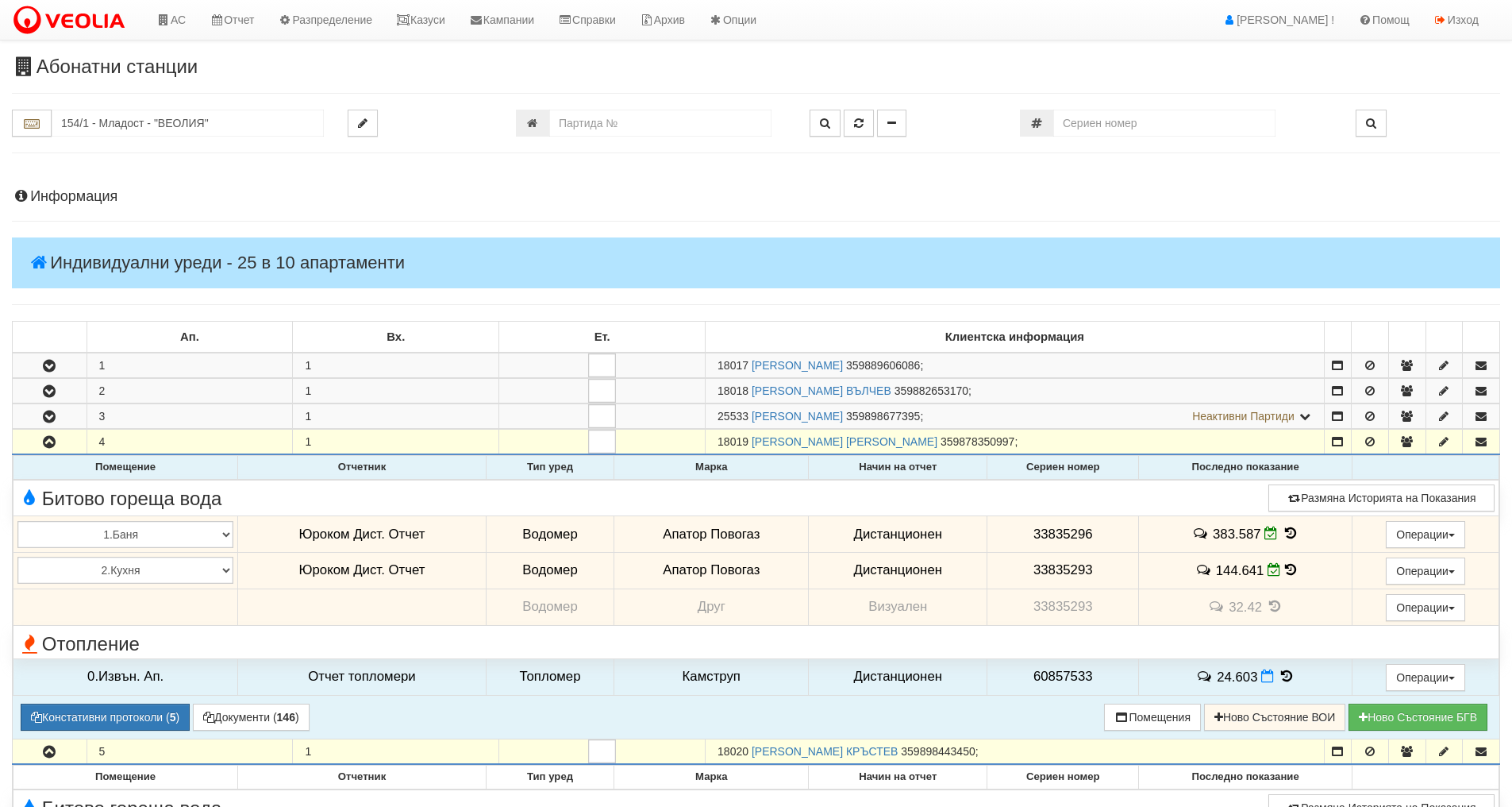
click at [1290, 534] on icon at bounding box center [1290, 534] width 17 height 13
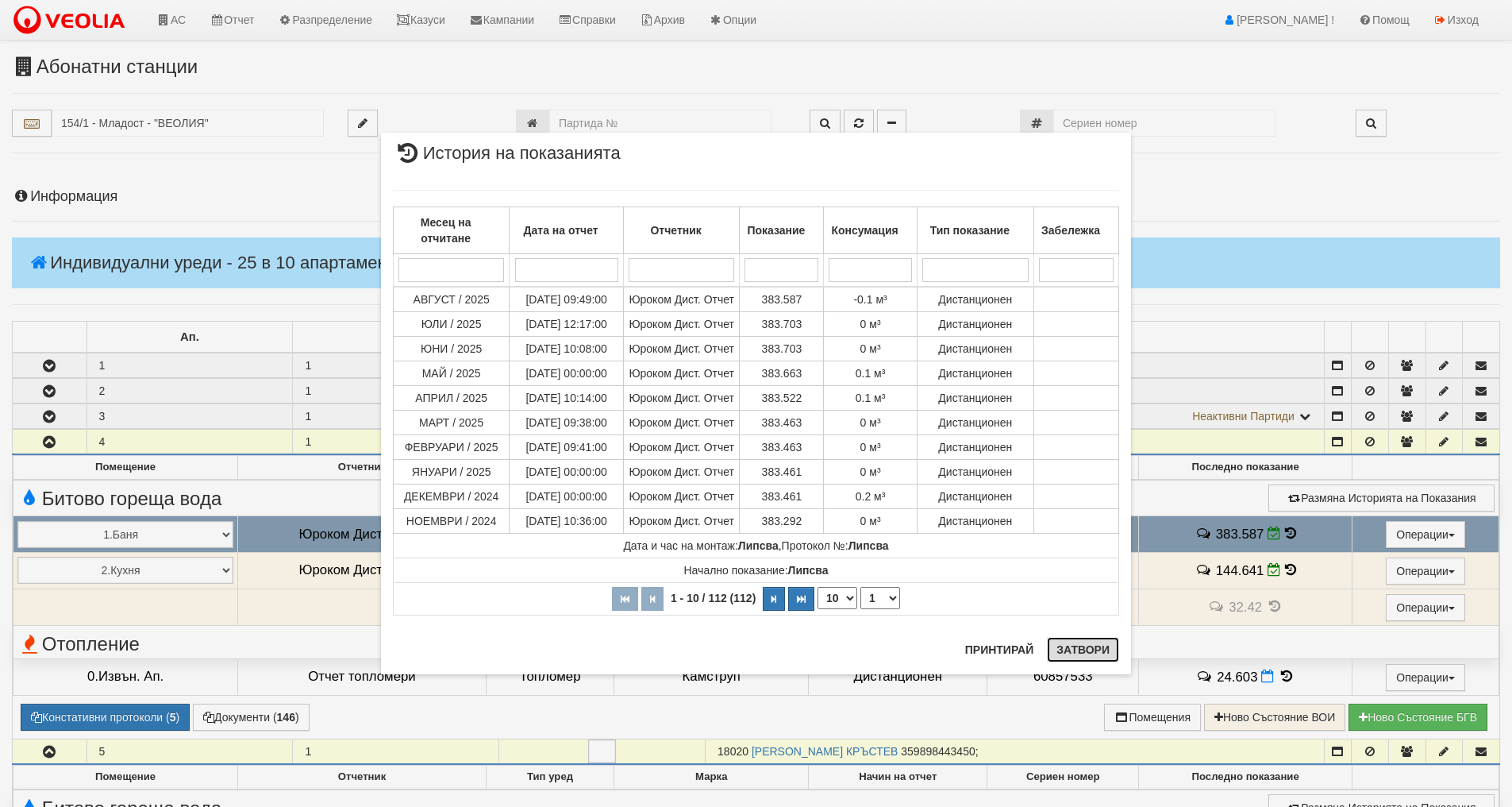
click at [1087, 647] on button "Затвори" at bounding box center [1082, 649] width 72 height 25
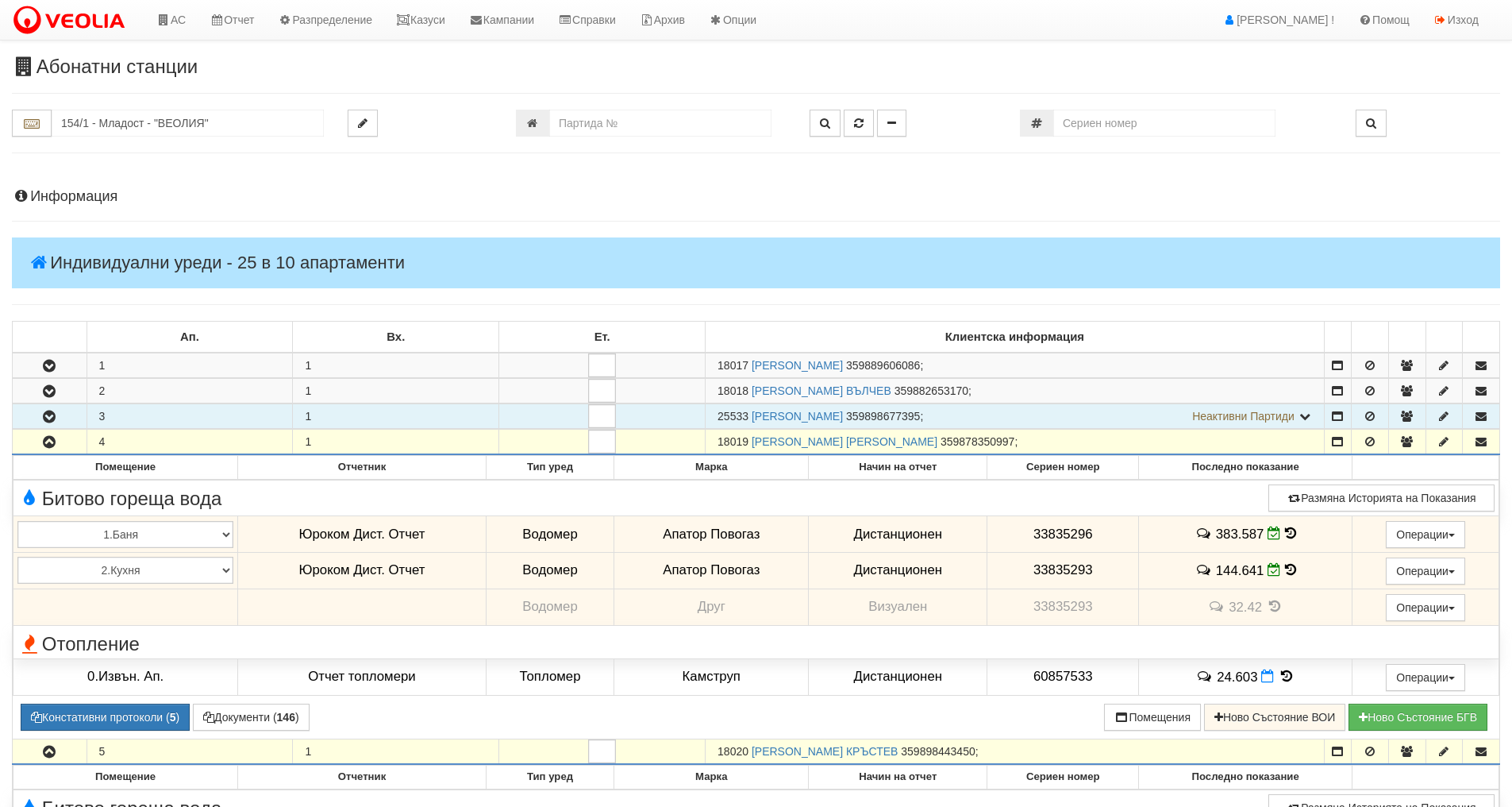
click at [43, 411] on icon "button" at bounding box center [49, 417] width 19 height 12
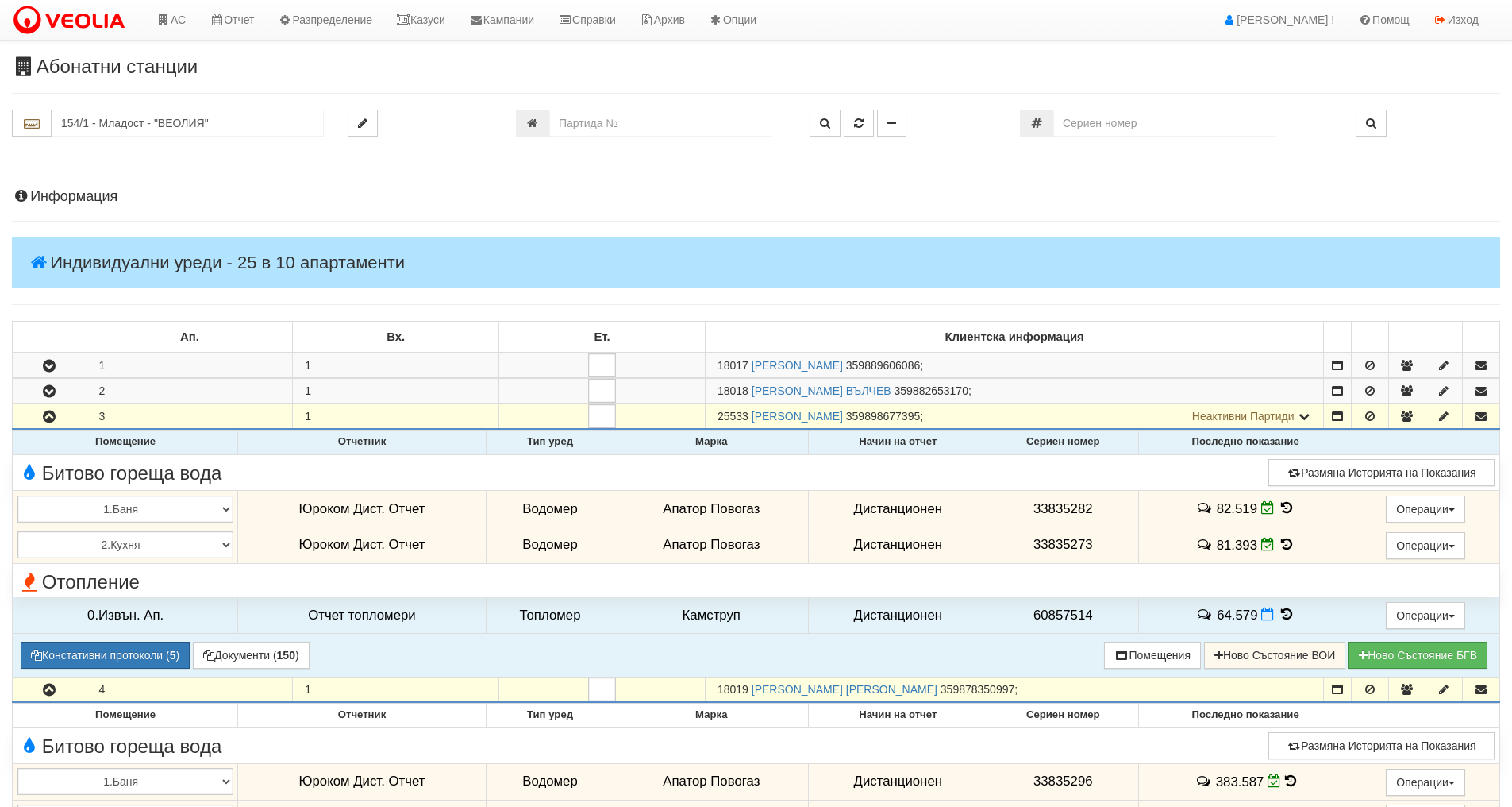
click at [1286, 508] on icon at bounding box center [1287, 508] width 17 height 13
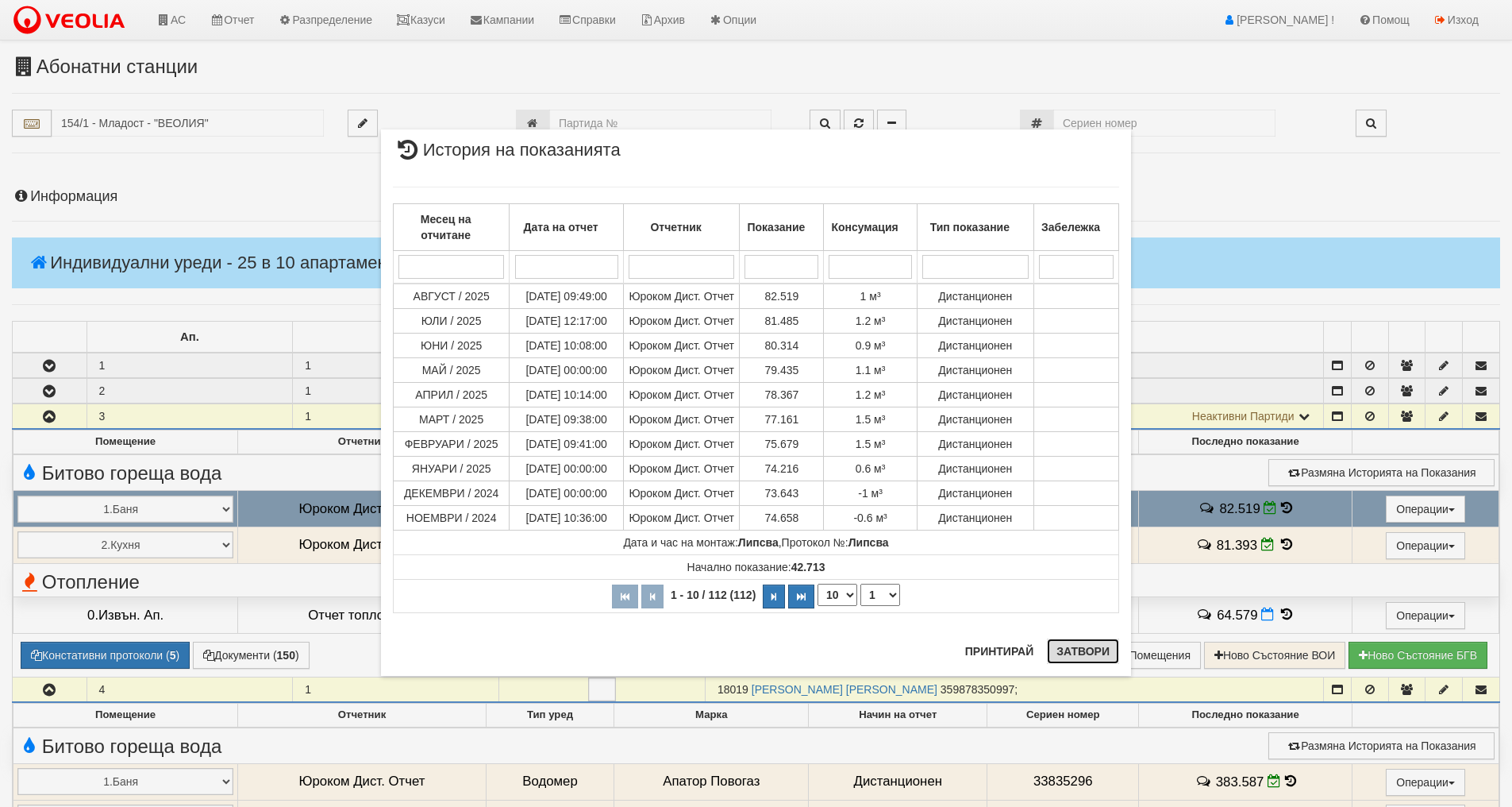
click at [1108, 650] on button "Затвори" at bounding box center [1082, 651] width 72 height 25
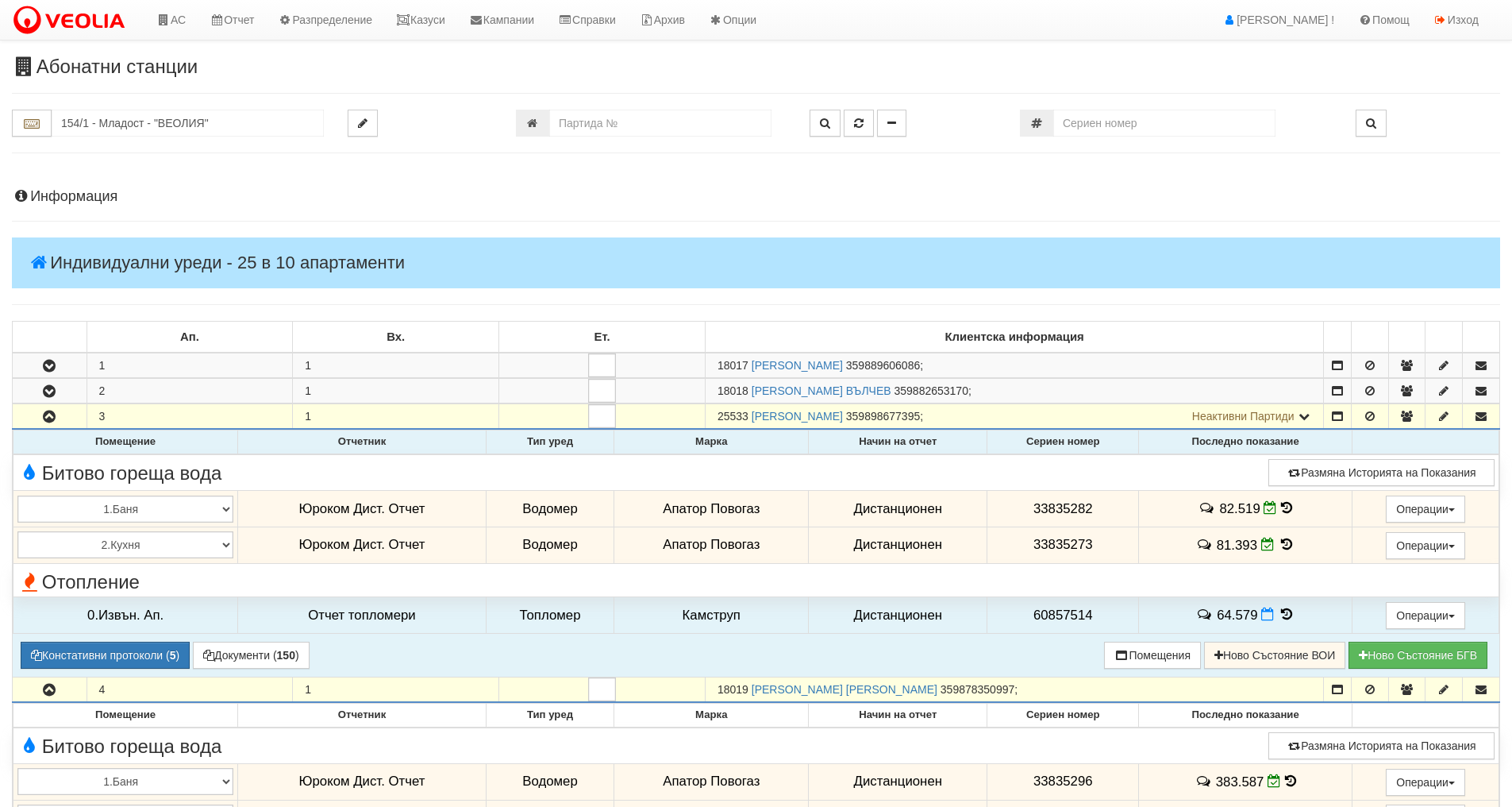
click at [1287, 537] on icon at bounding box center [1287, 544] width 17 height 13
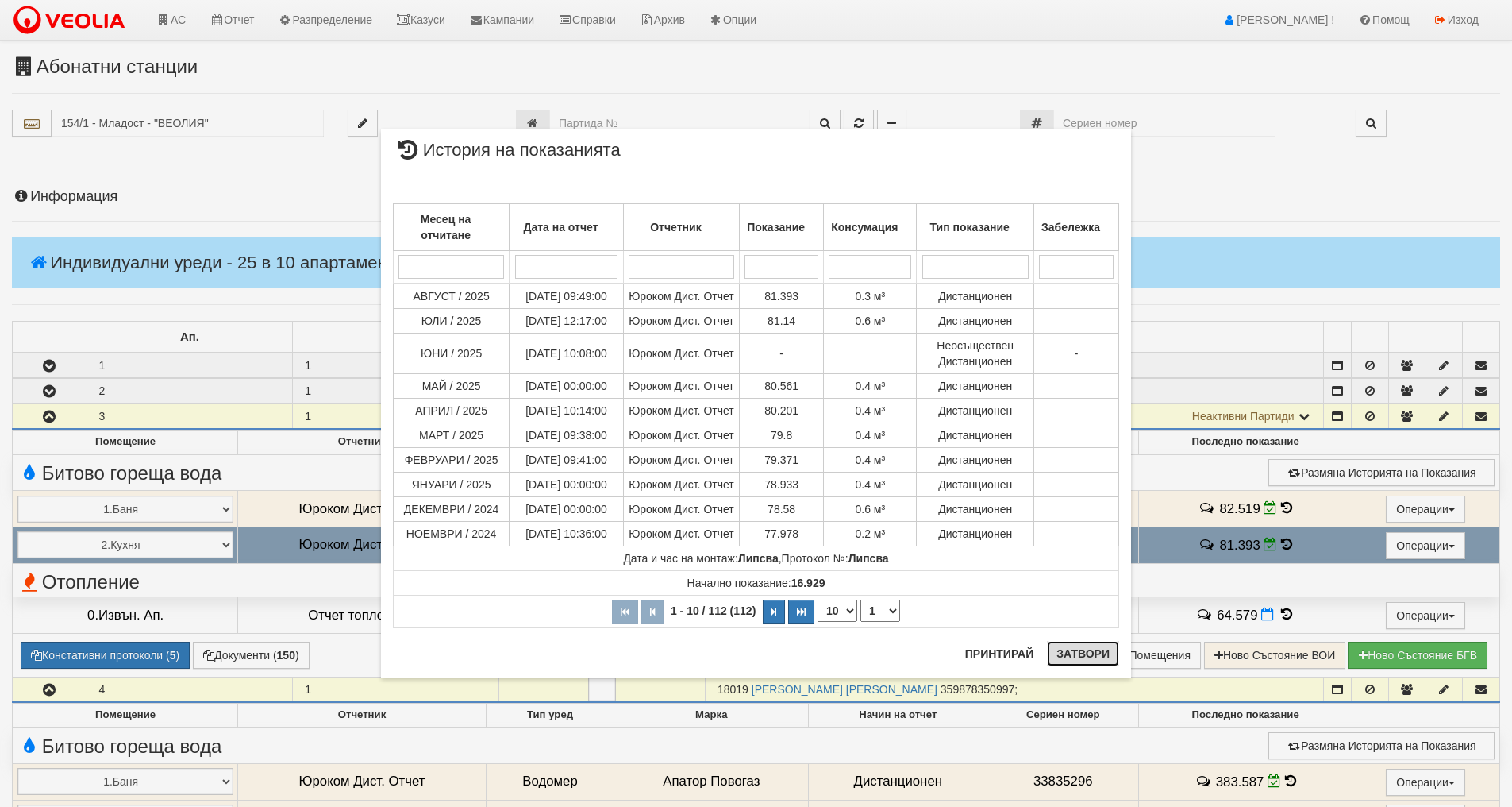
click at [1096, 663] on button "Затвори" at bounding box center [1082, 653] width 72 height 25
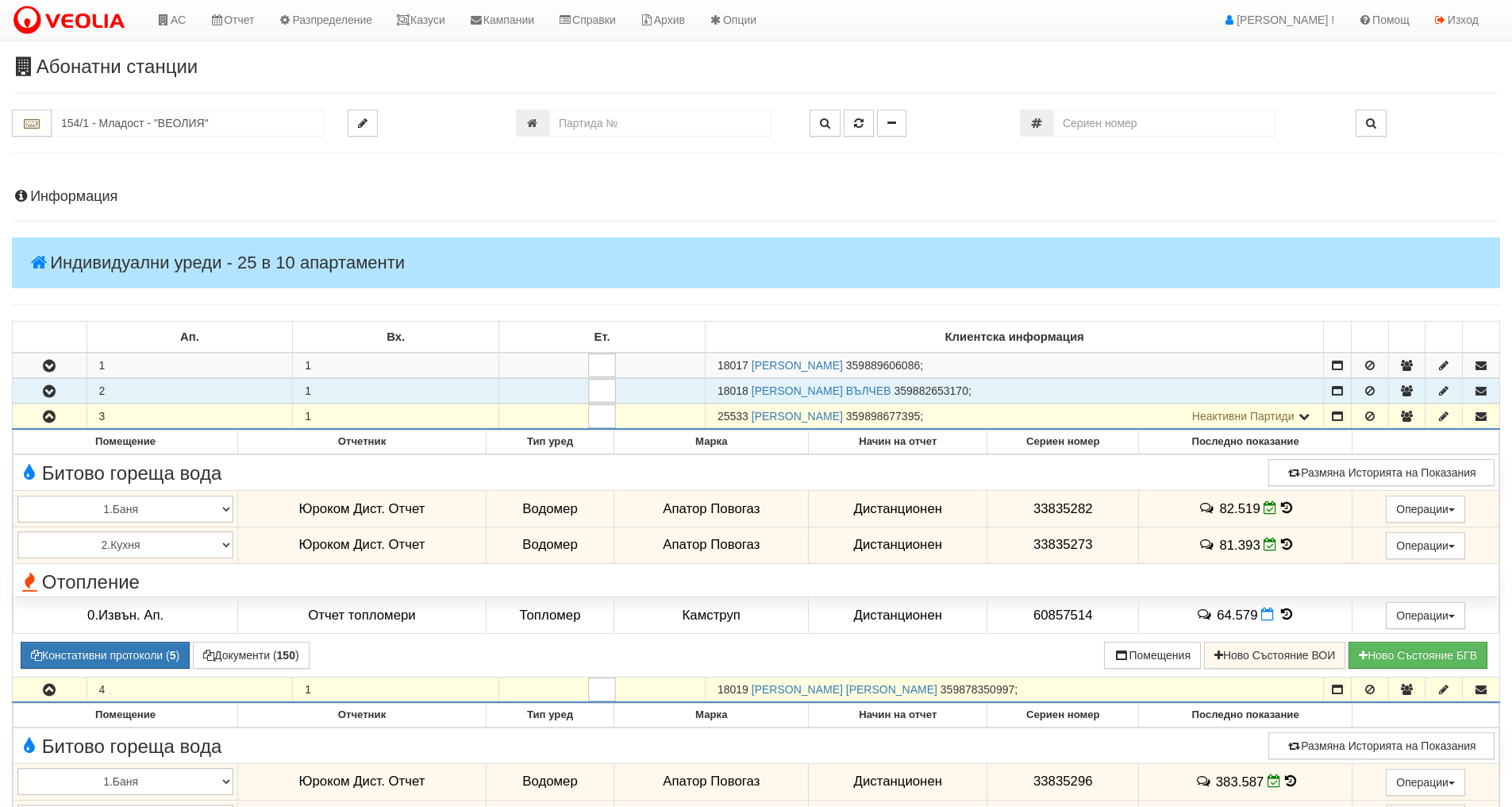
click at [52, 396] on icon "button" at bounding box center [49, 392] width 19 height 12
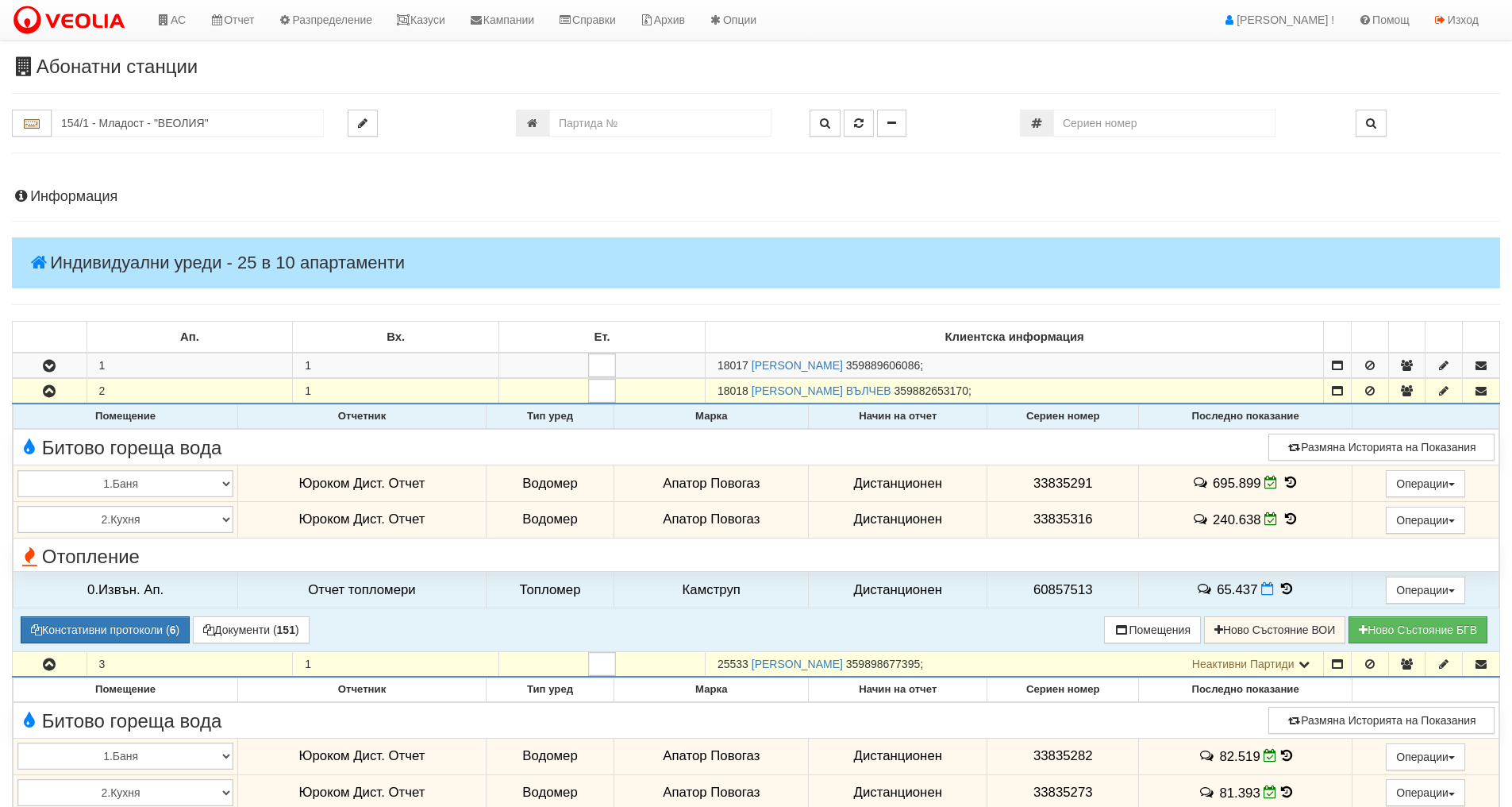
click at [1288, 479] on icon at bounding box center [1290, 482] width 17 height 13
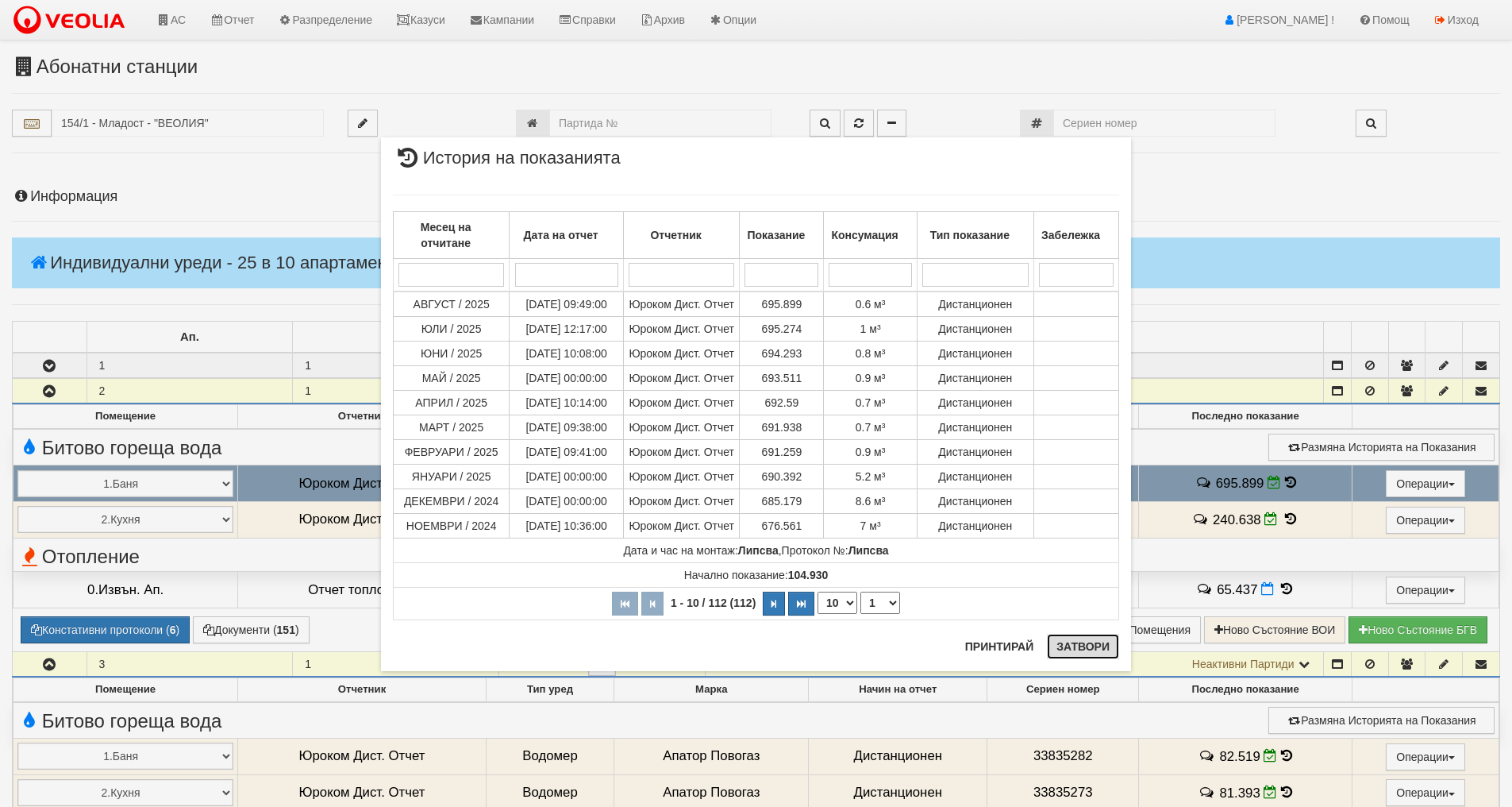
click at [1077, 641] on button "Затвори" at bounding box center [1082, 646] width 72 height 25
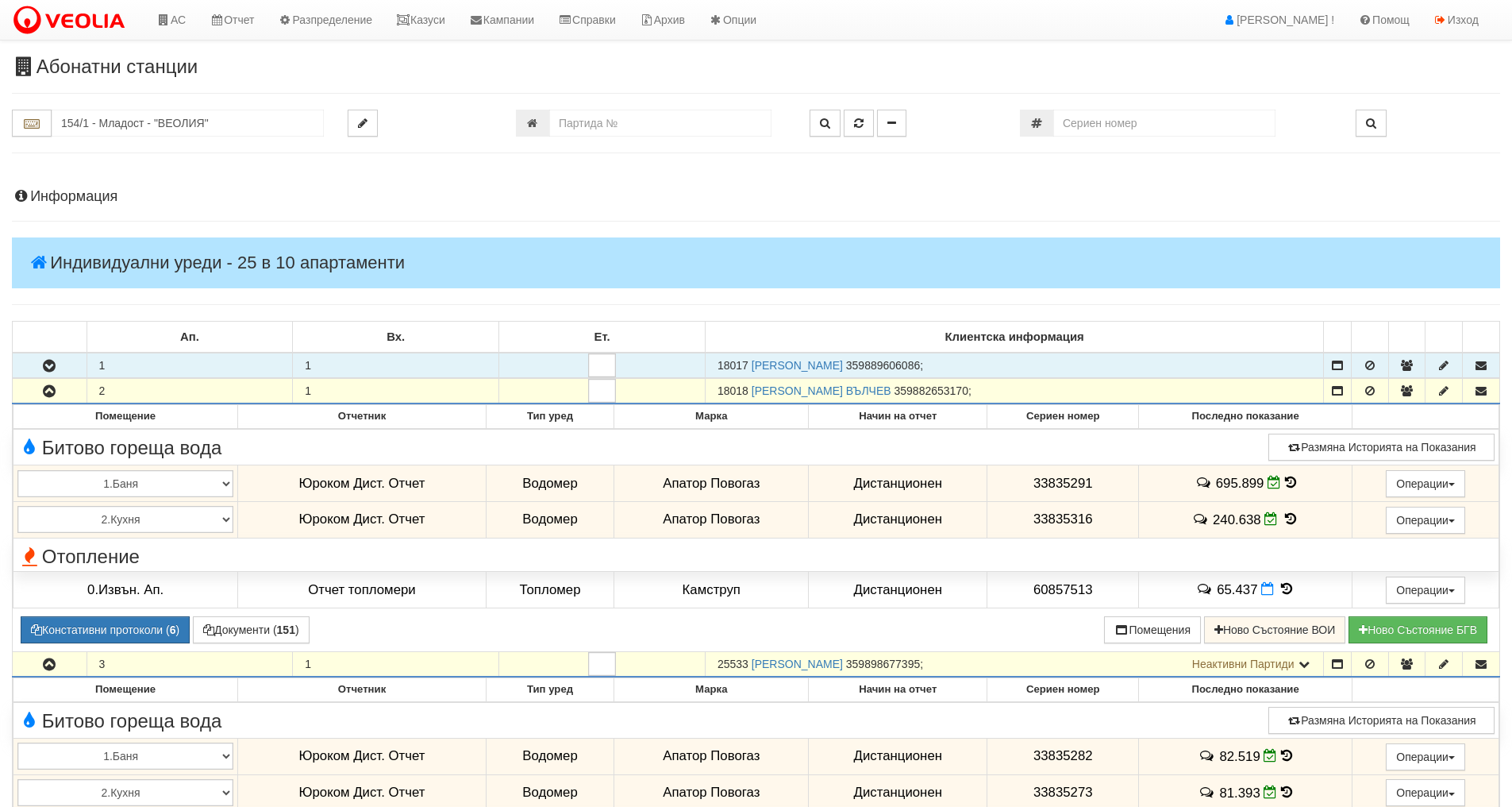
click at [48, 360] on icon "button" at bounding box center [49, 366] width 19 height 12
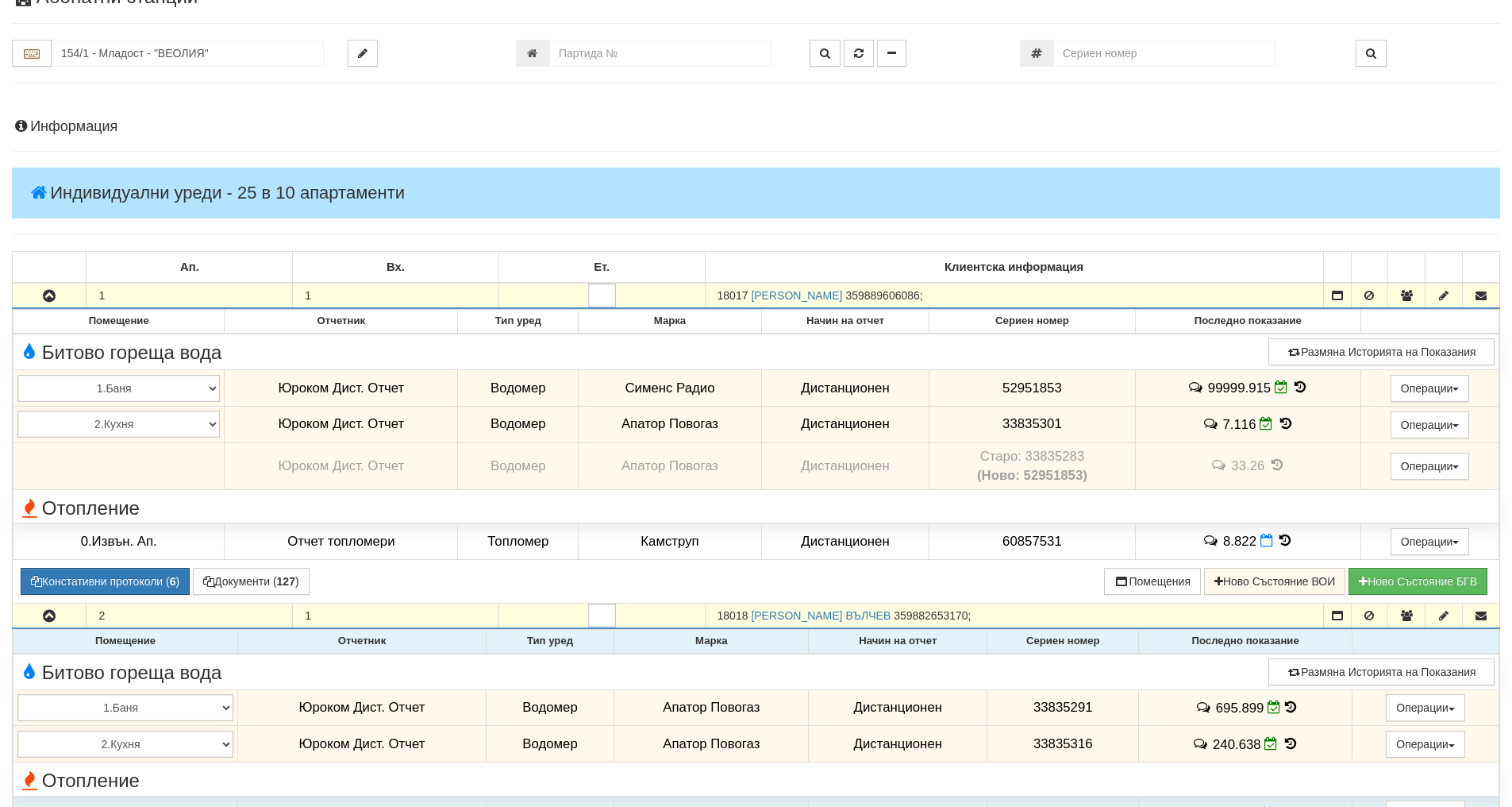
scroll to position [159, 0]
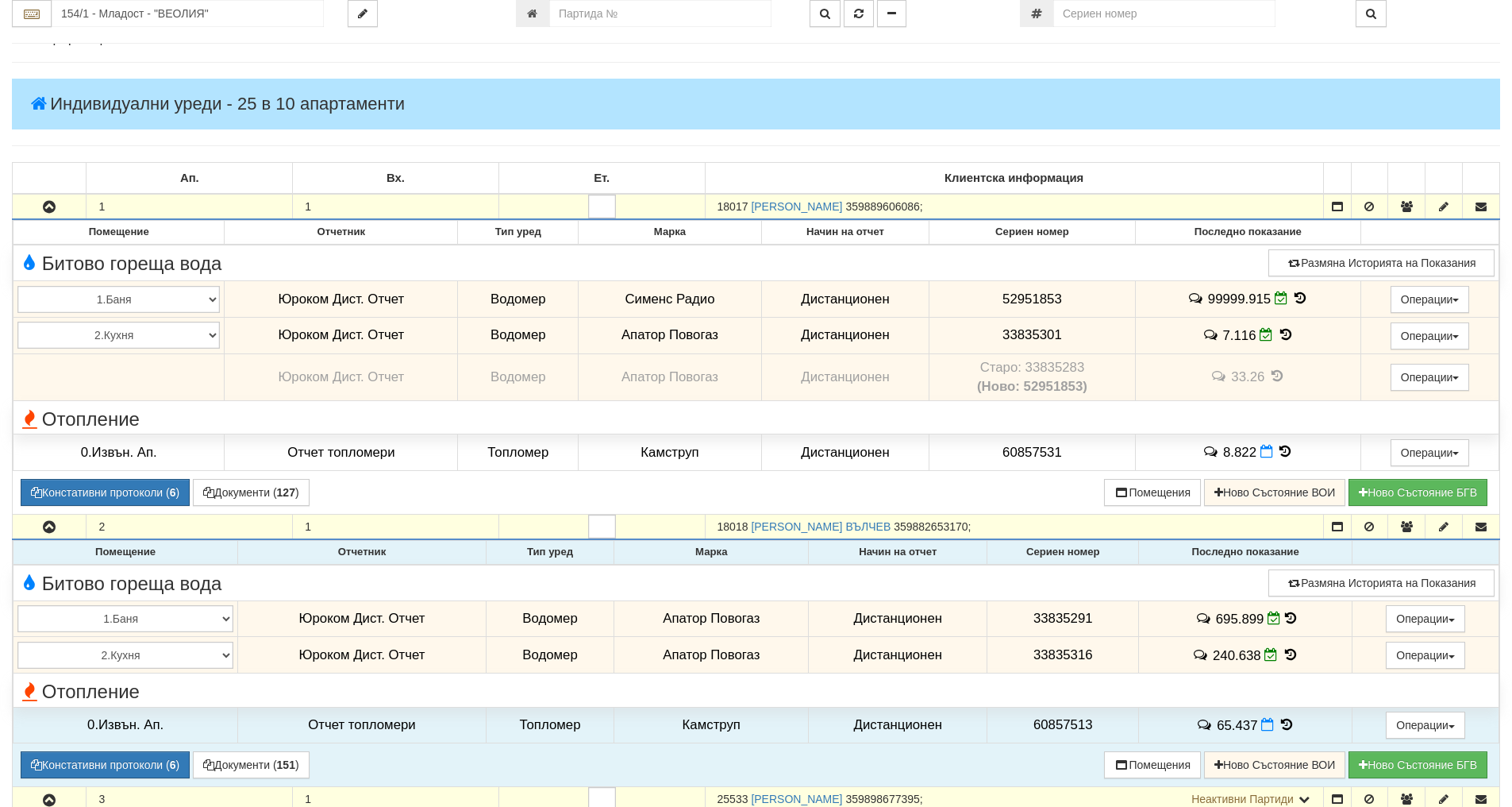
click at [1284, 657] on icon at bounding box center [1290, 655] width 17 height 13
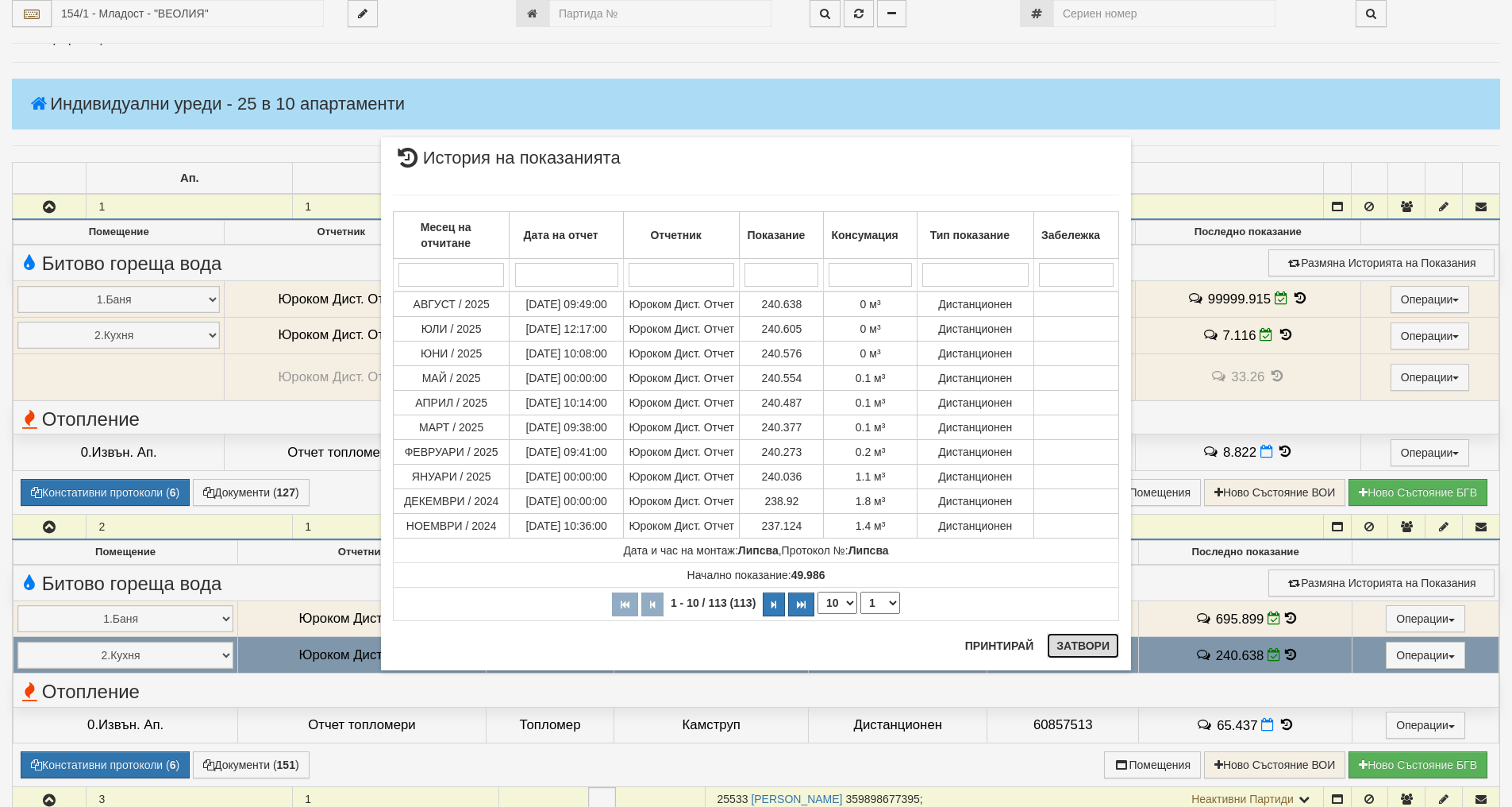
click at [1103, 649] on button "Затвори" at bounding box center [1082, 645] width 72 height 25
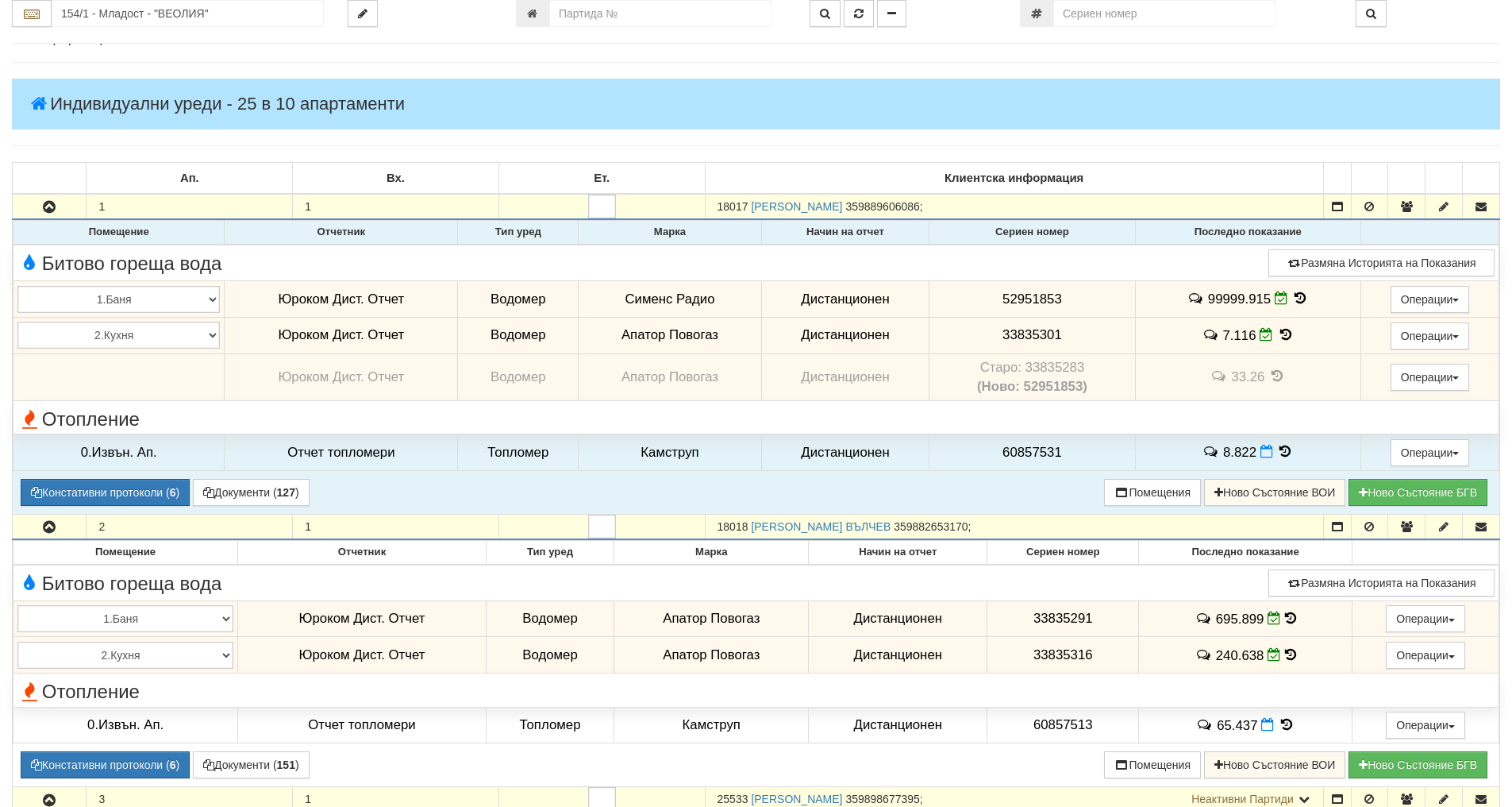
click at [1297, 301] on icon at bounding box center [1300, 299] width 17 height 13
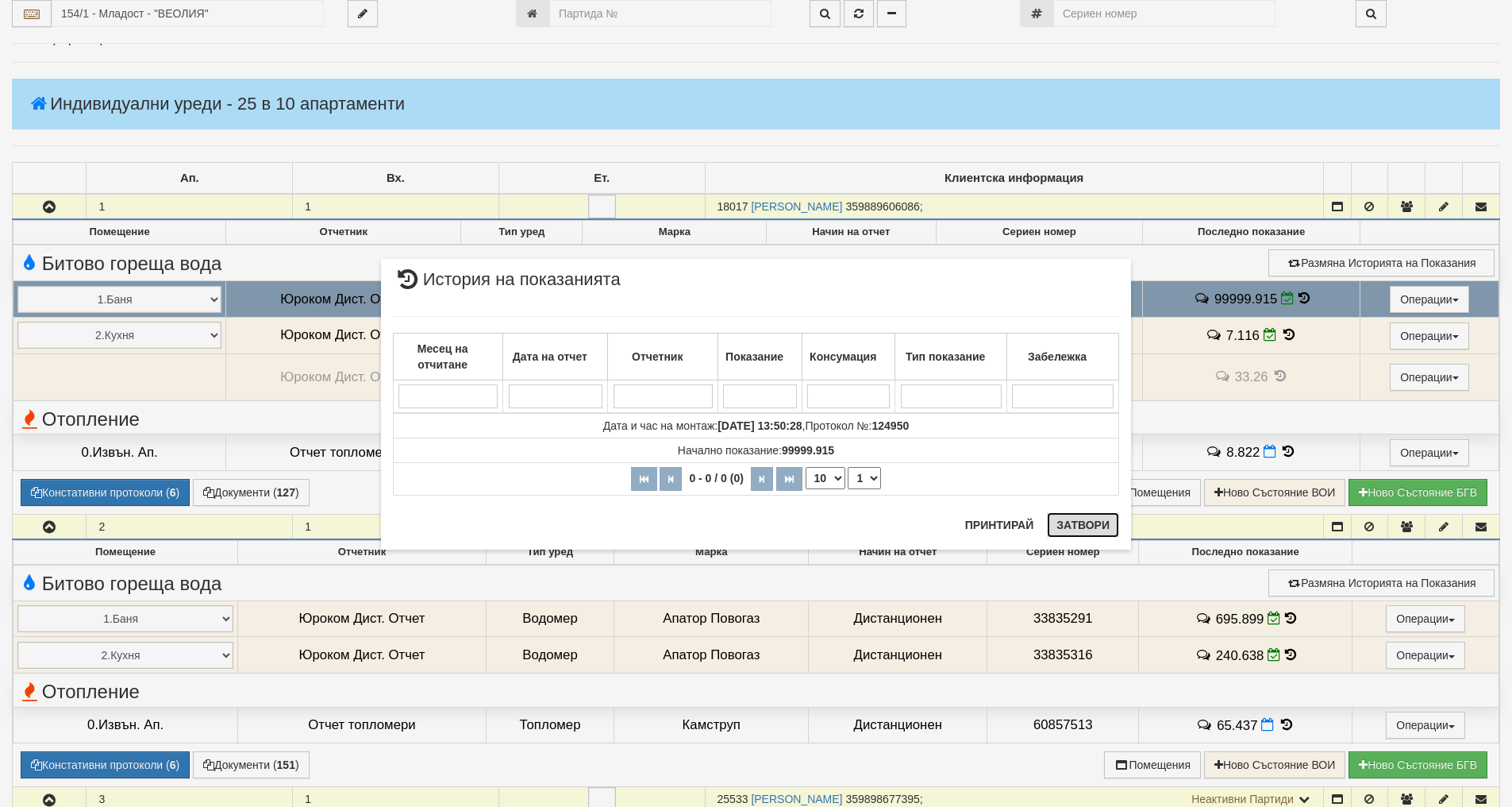
click at [1091, 520] on button "Затвори" at bounding box center [1082, 525] width 72 height 25
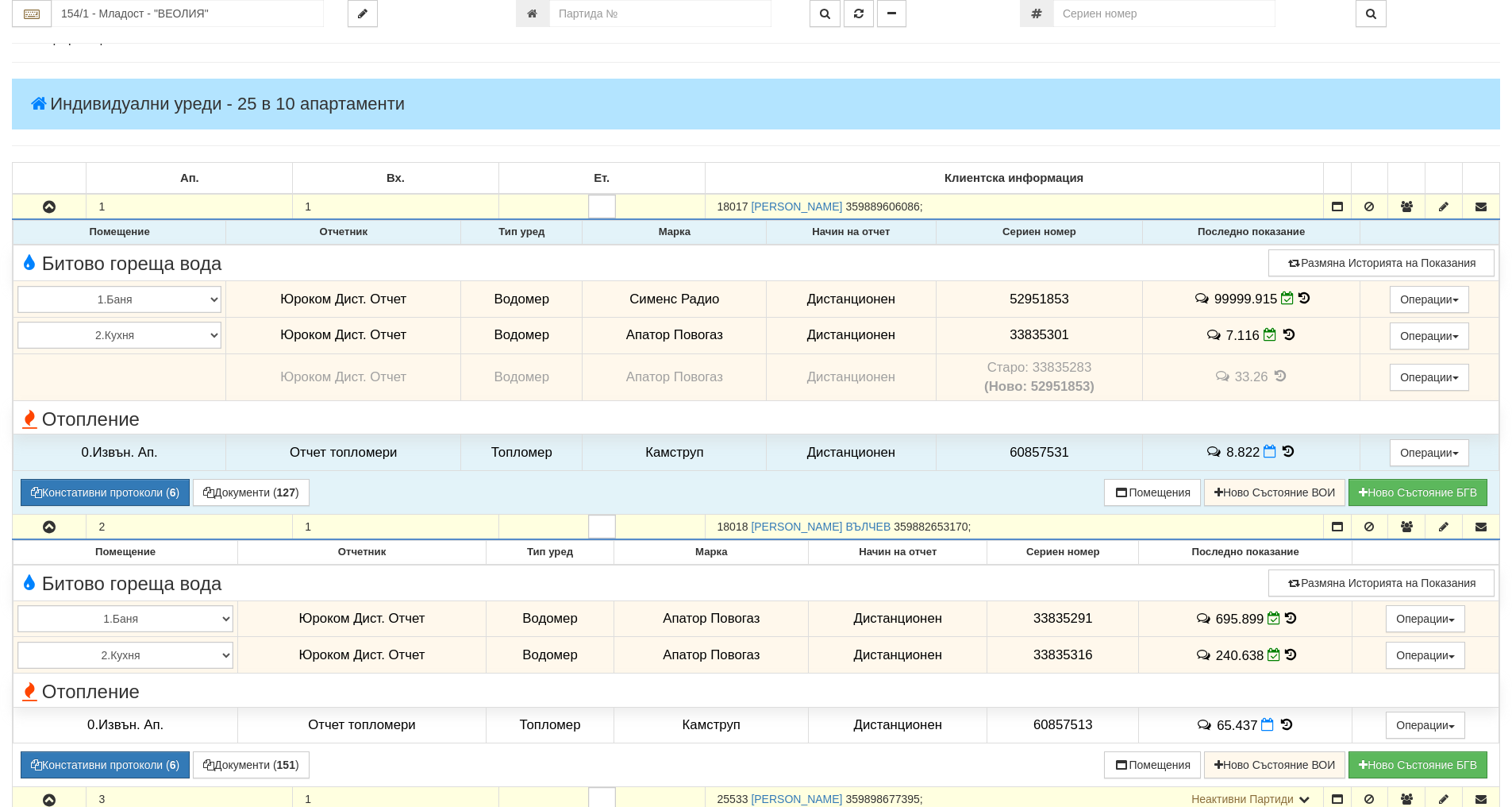
click at [1284, 336] on icon at bounding box center [1290, 334] width 17 height 13
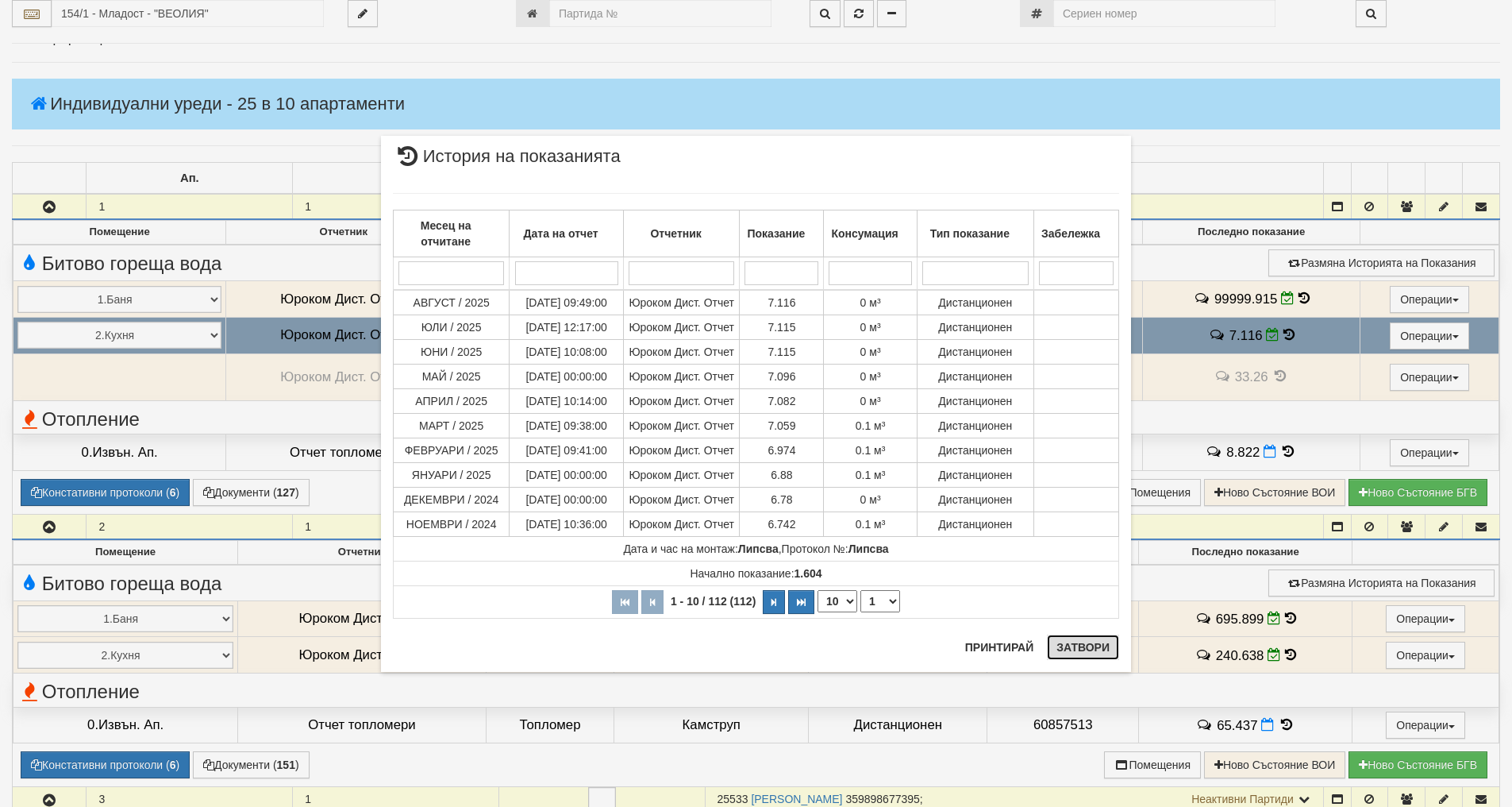
click at [1073, 642] on button "Затвори" at bounding box center [1082, 647] width 72 height 25
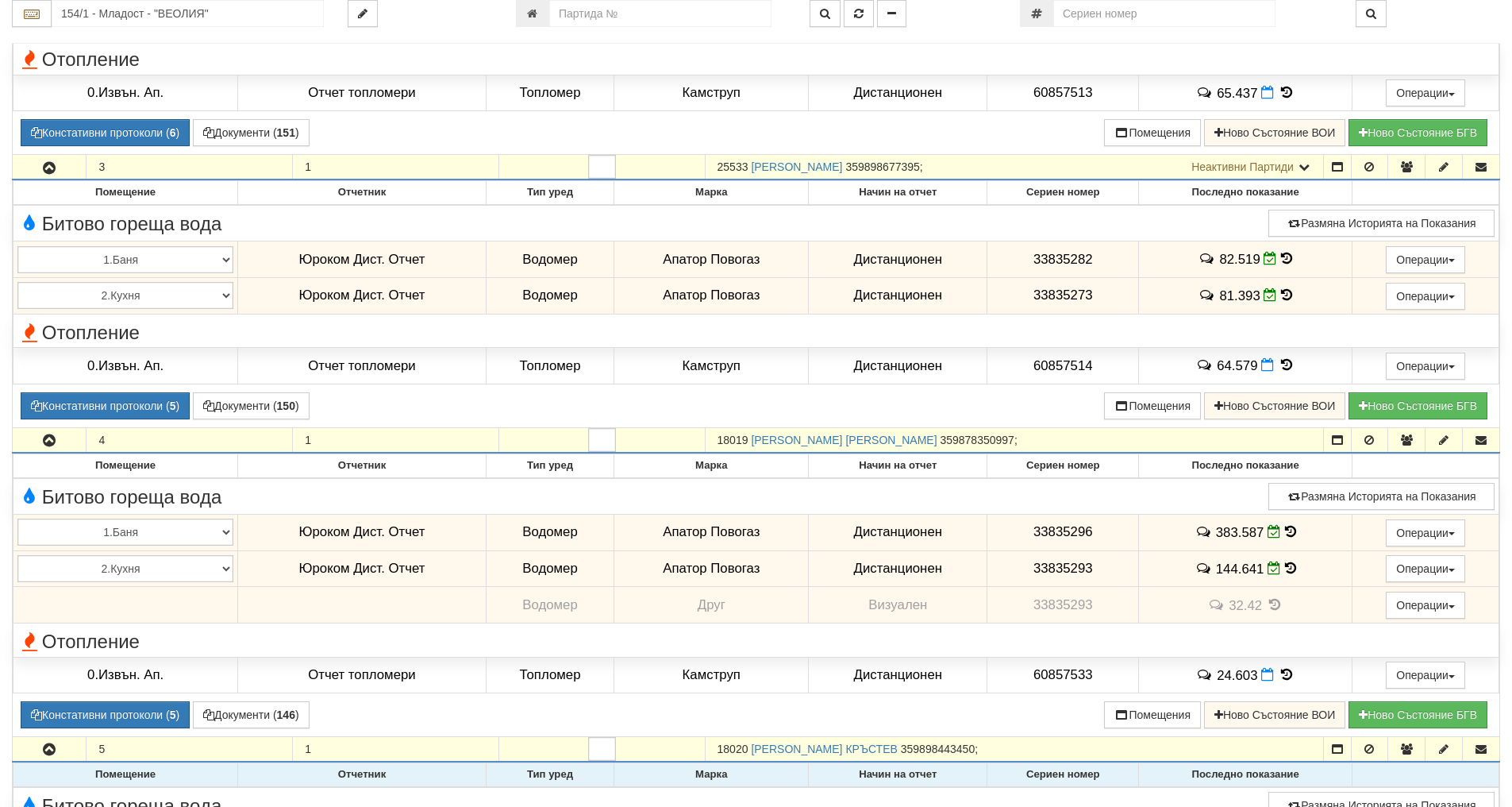
scroll to position [452, 0]
